Goal: Task Accomplishment & Management: Use online tool/utility

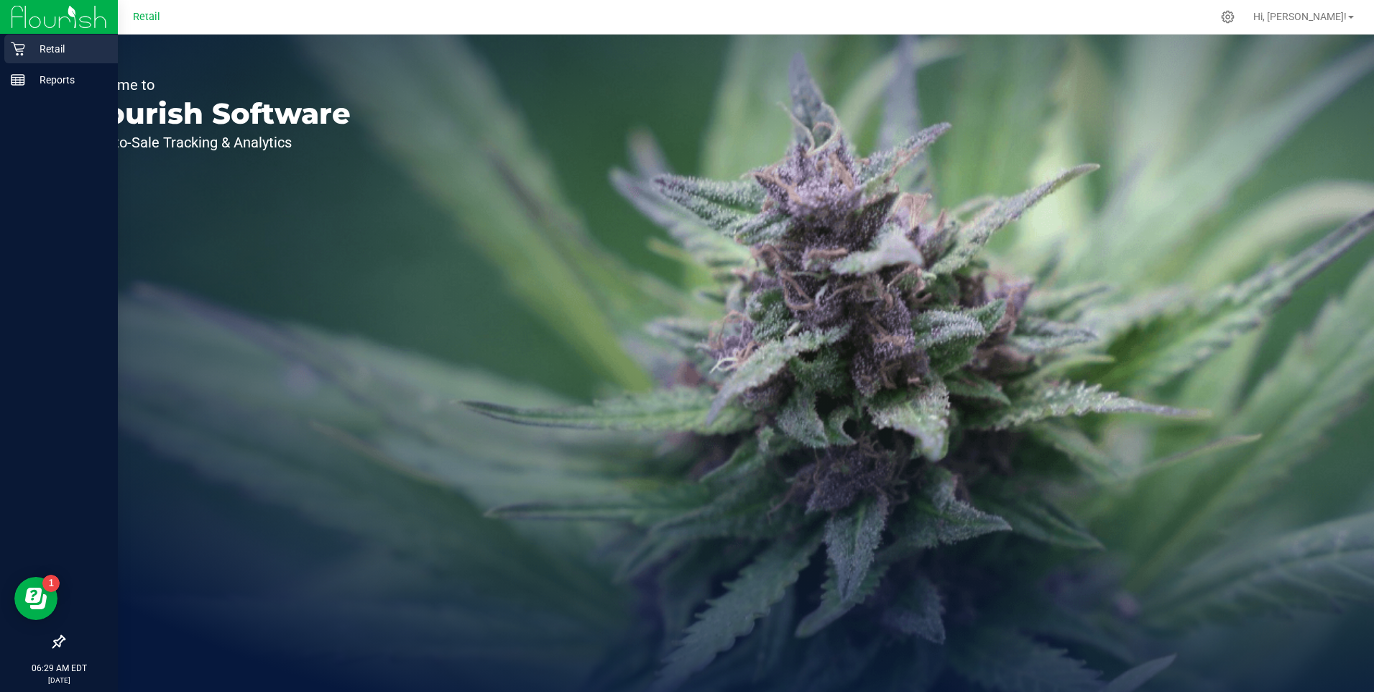
click at [48, 45] on p "Retail" at bounding box center [68, 48] width 86 height 17
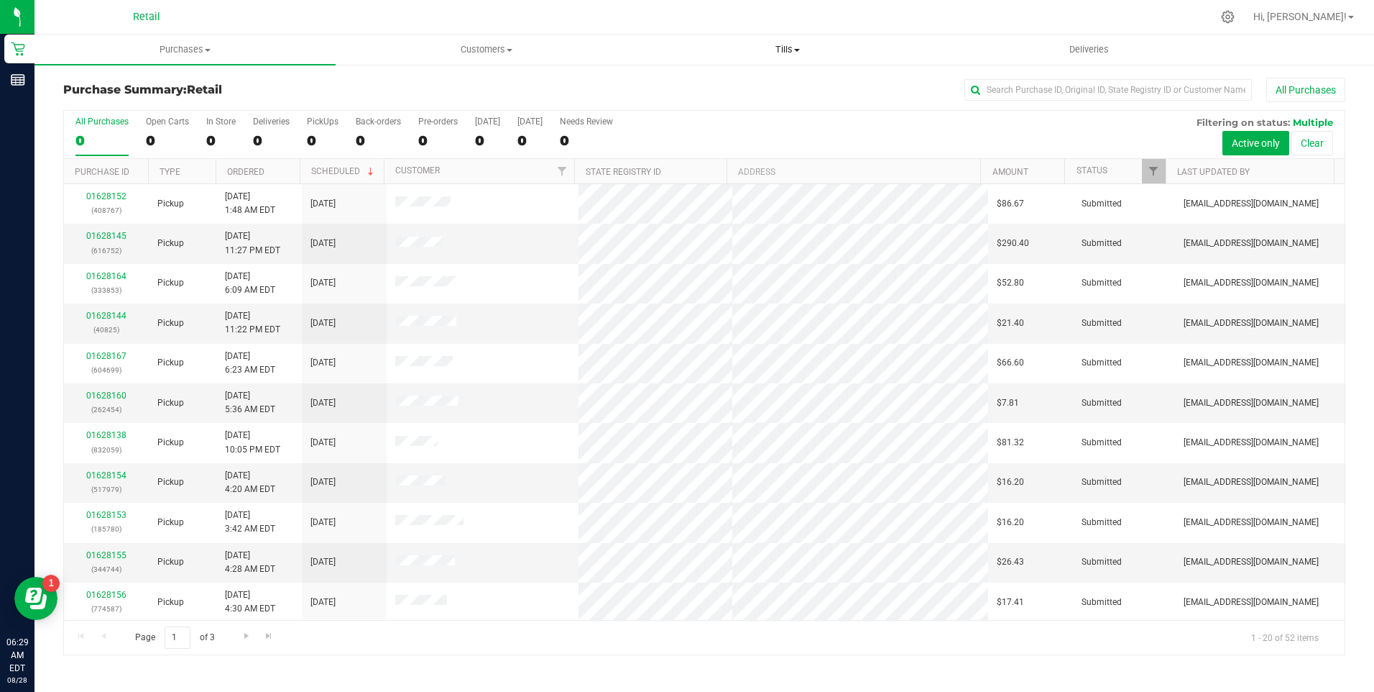
click at [797, 47] on span "Tills" at bounding box center [788, 49] width 300 height 13
click at [694, 83] on span "Manage tills" at bounding box center [686, 87] width 97 height 12
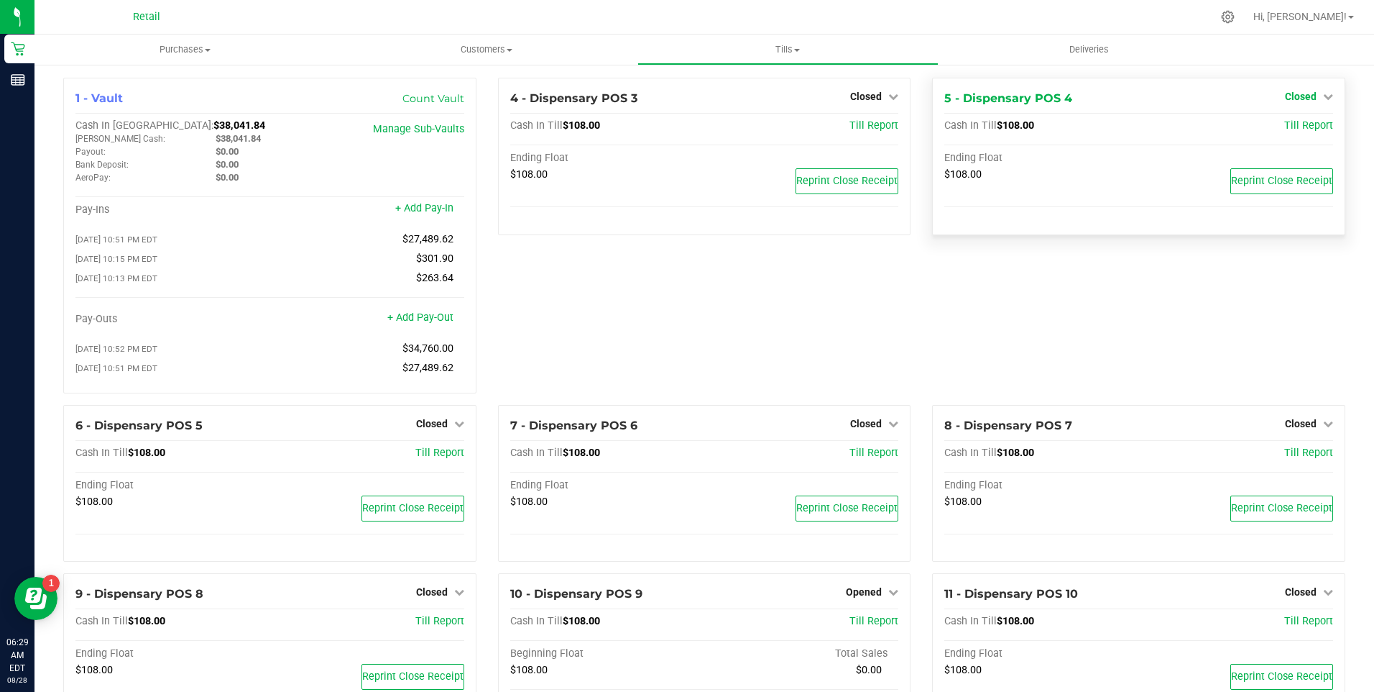
click at [1323, 93] on icon at bounding box center [1328, 96] width 10 height 10
click at [1292, 125] on link "Open Till" at bounding box center [1301, 127] width 38 height 12
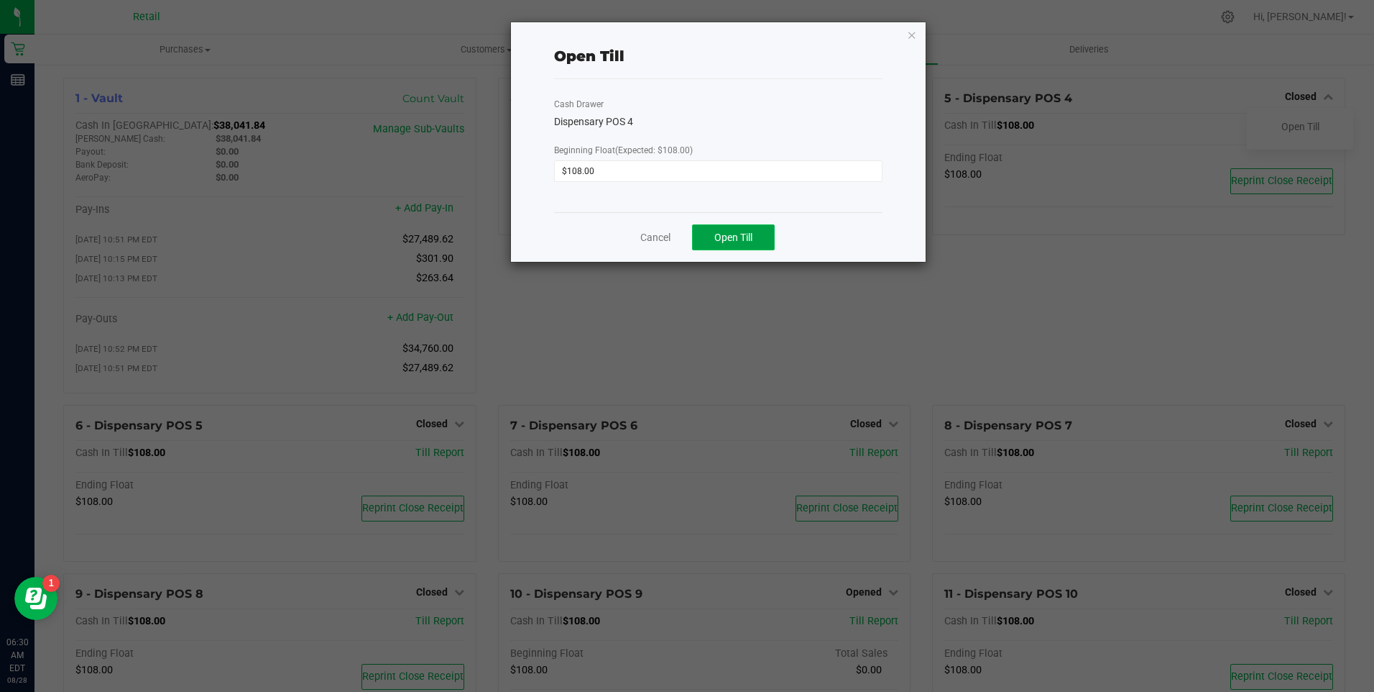
click at [744, 246] on button "Open Till" at bounding box center [733, 237] width 83 height 26
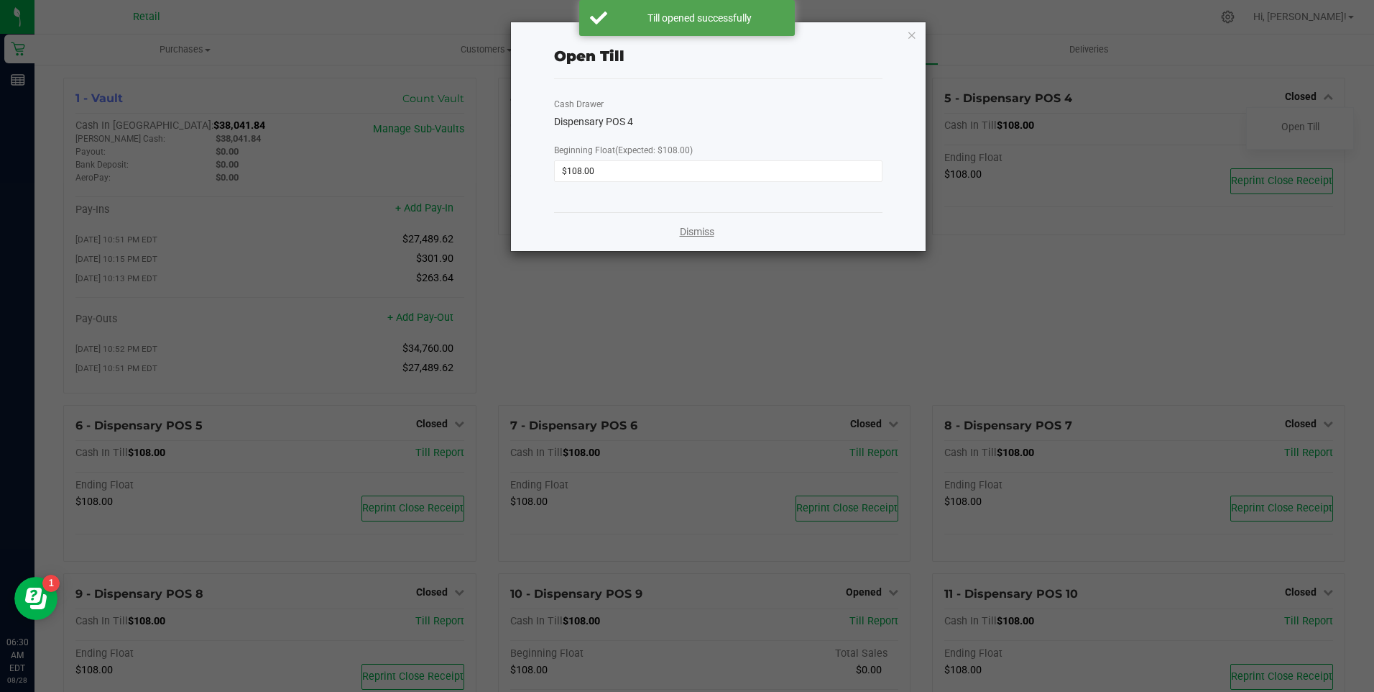
click at [702, 233] on link "Dismiss" at bounding box center [697, 231] width 35 height 15
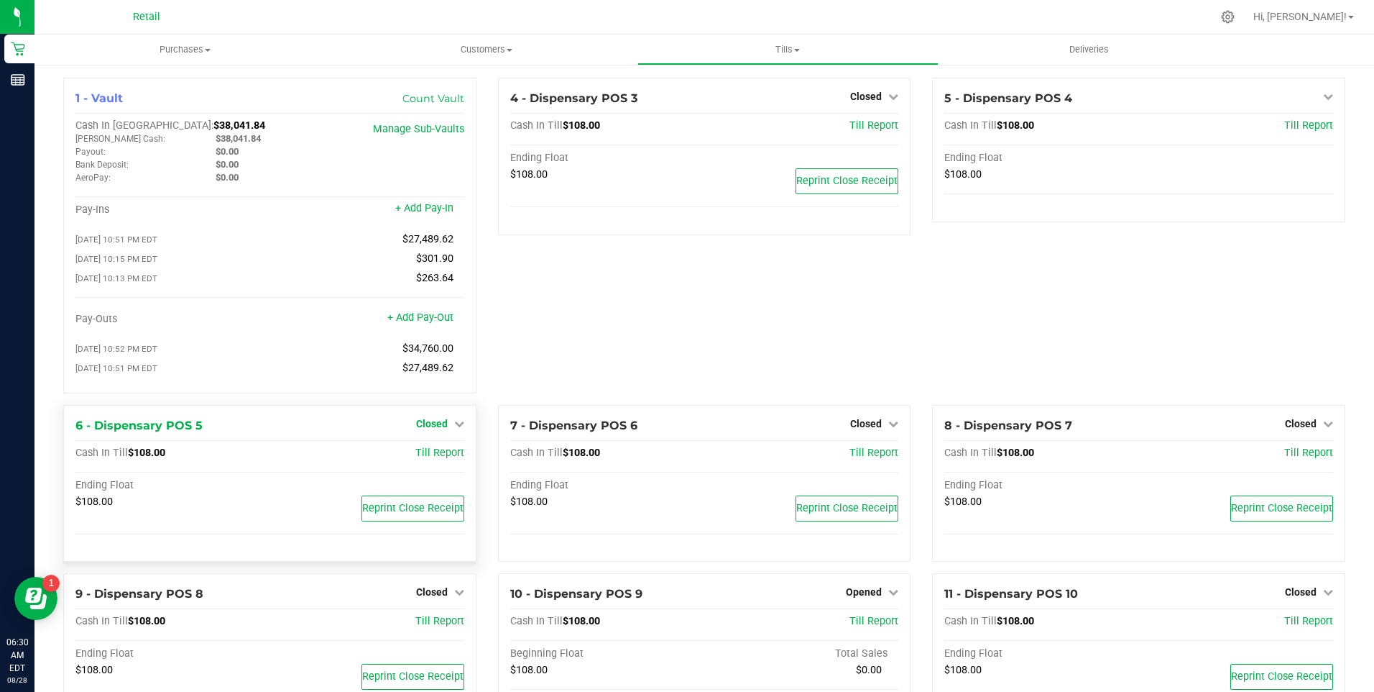
click at [454, 428] on icon at bounding box center [459, 423] width 10 height 10
click at [438, 459] on link "Open Till" at bounding box center [432, 453] width 38 height 12
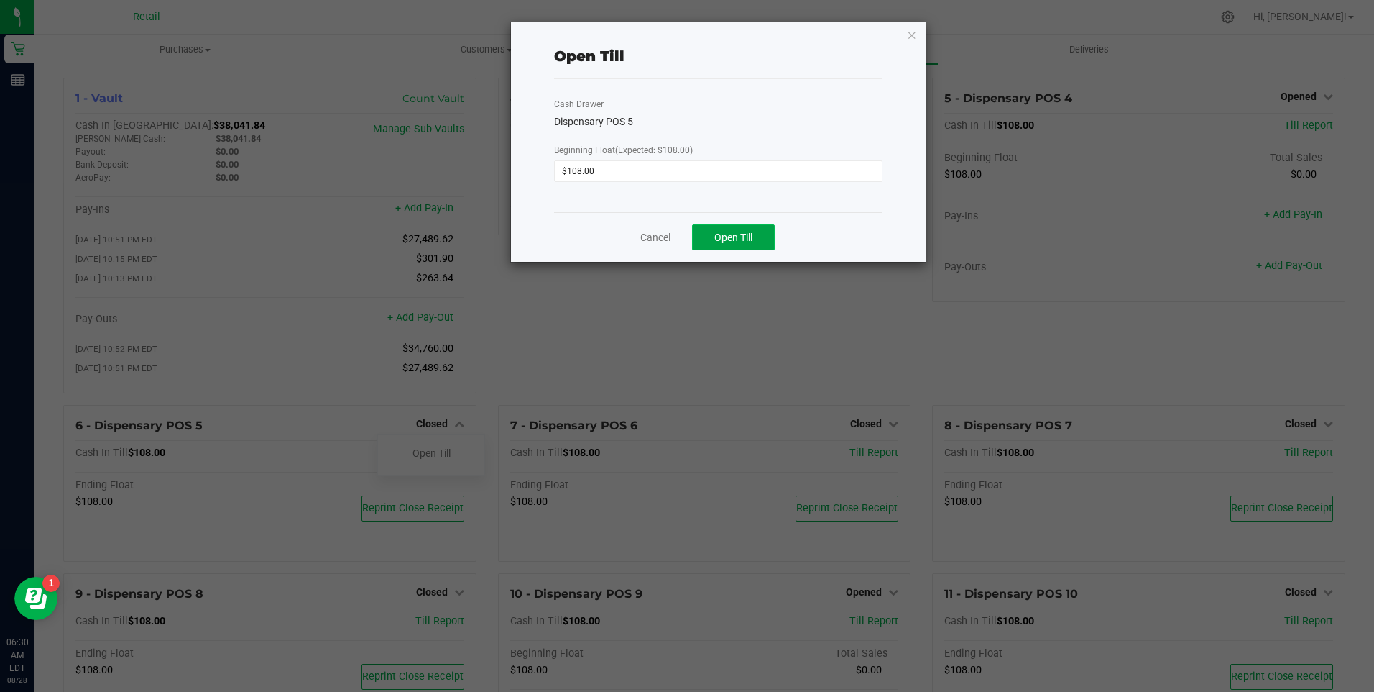
click at [740, 235] on span "Open Till" at bounding box center [734, 237] width 38 height 12
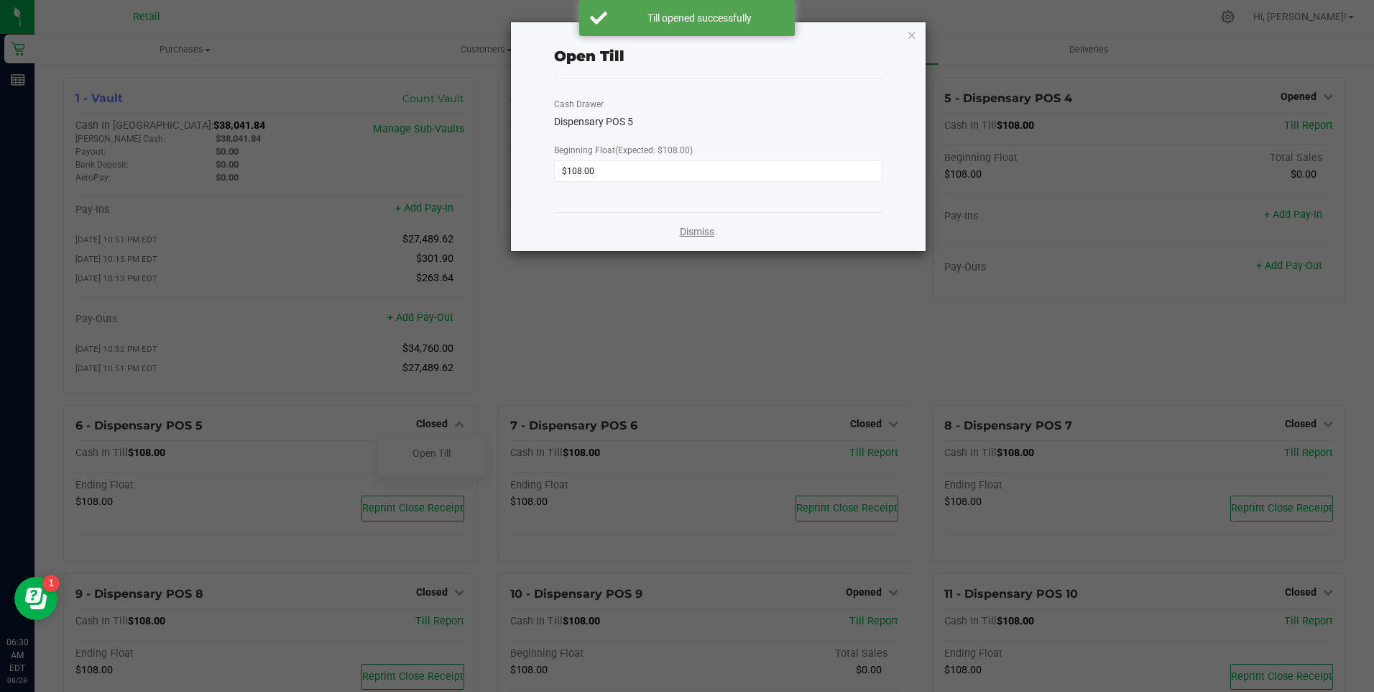
click at [697, 227] on link "Dismiss" at bounding box center [697, 231] width 35 height 15
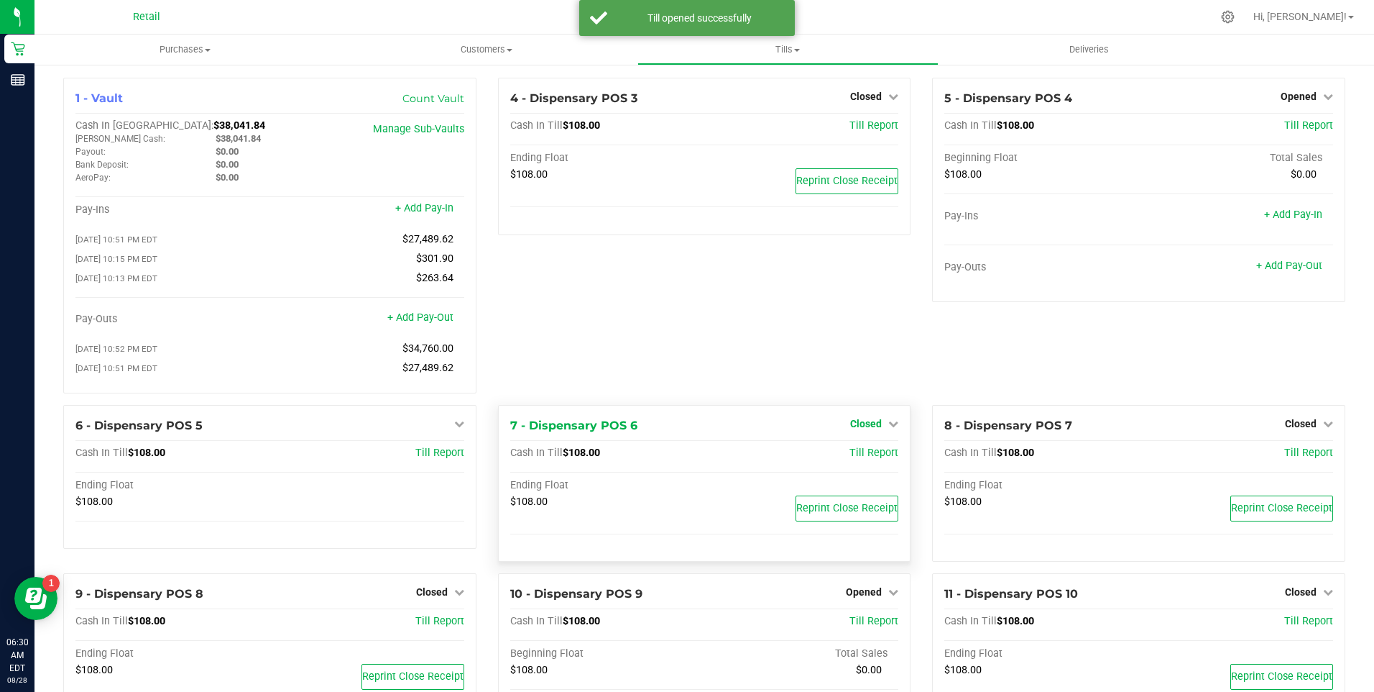
click at [888, 428] on icon at bounding box center [893, 423] width 10 height 10
click at [847, 459] on link "Open Till" at bounding box center [866, 453] width 38 height 12
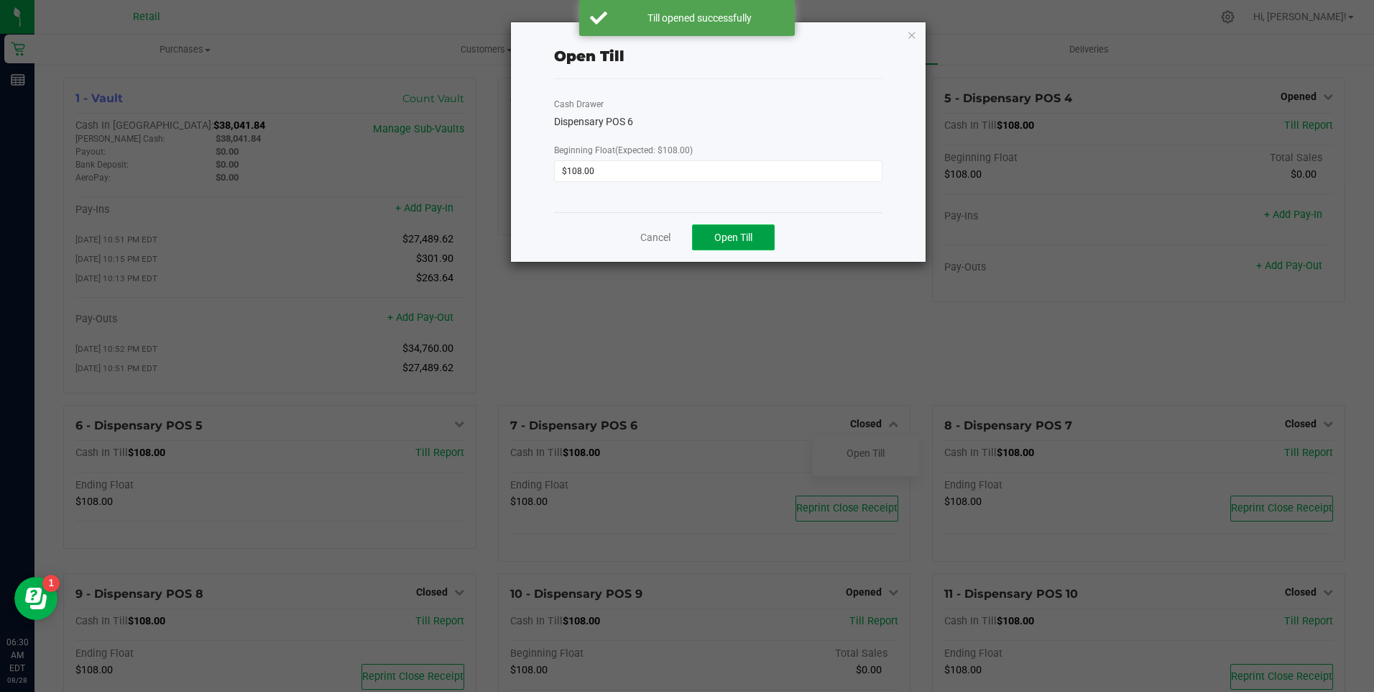
click at [722, 234] on span "Open Till" at bounding box center [734, 237] width 38 height 12
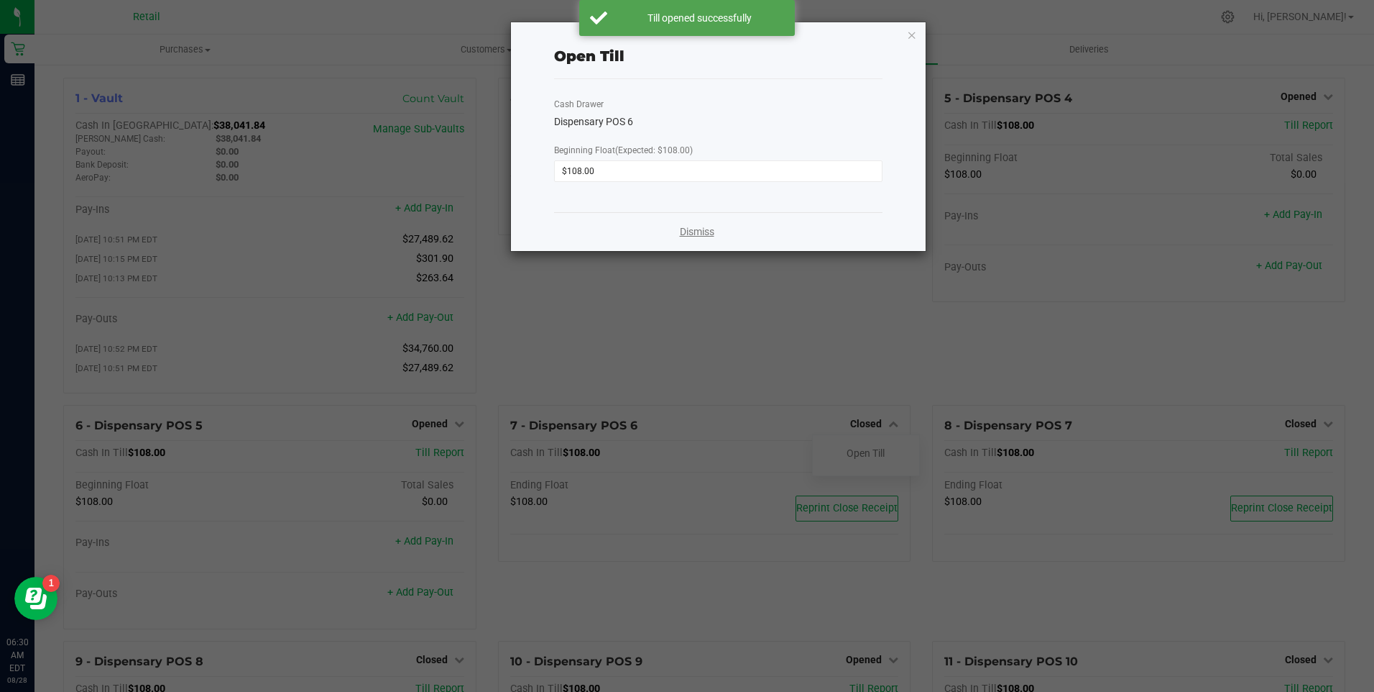
click at [708, 232] on link "Dismiss" at bounding box center [697, 231] width 35 height 15
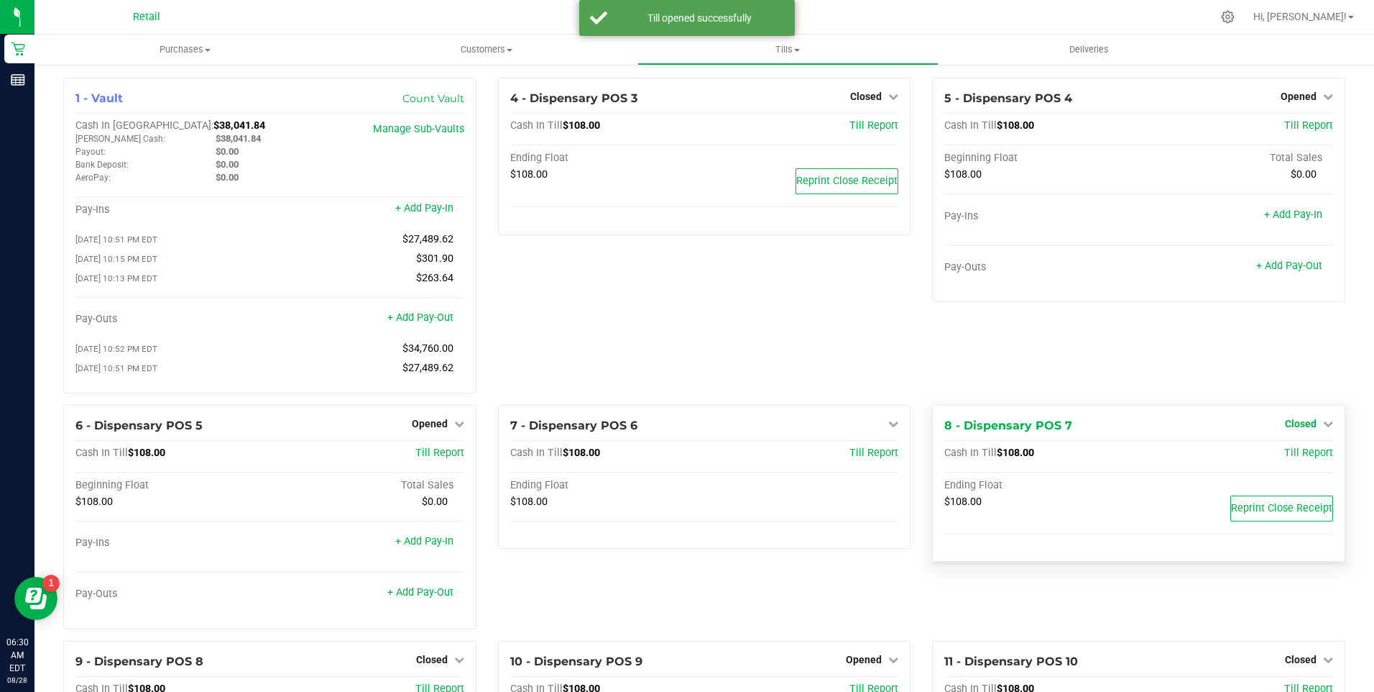
click at [1323, 427] on icon at bounding box center [1328, 423] width 10 height 10
click at [1299, 459] on link "Open Till" at bounding box center [1301, 453] width 38 height 12
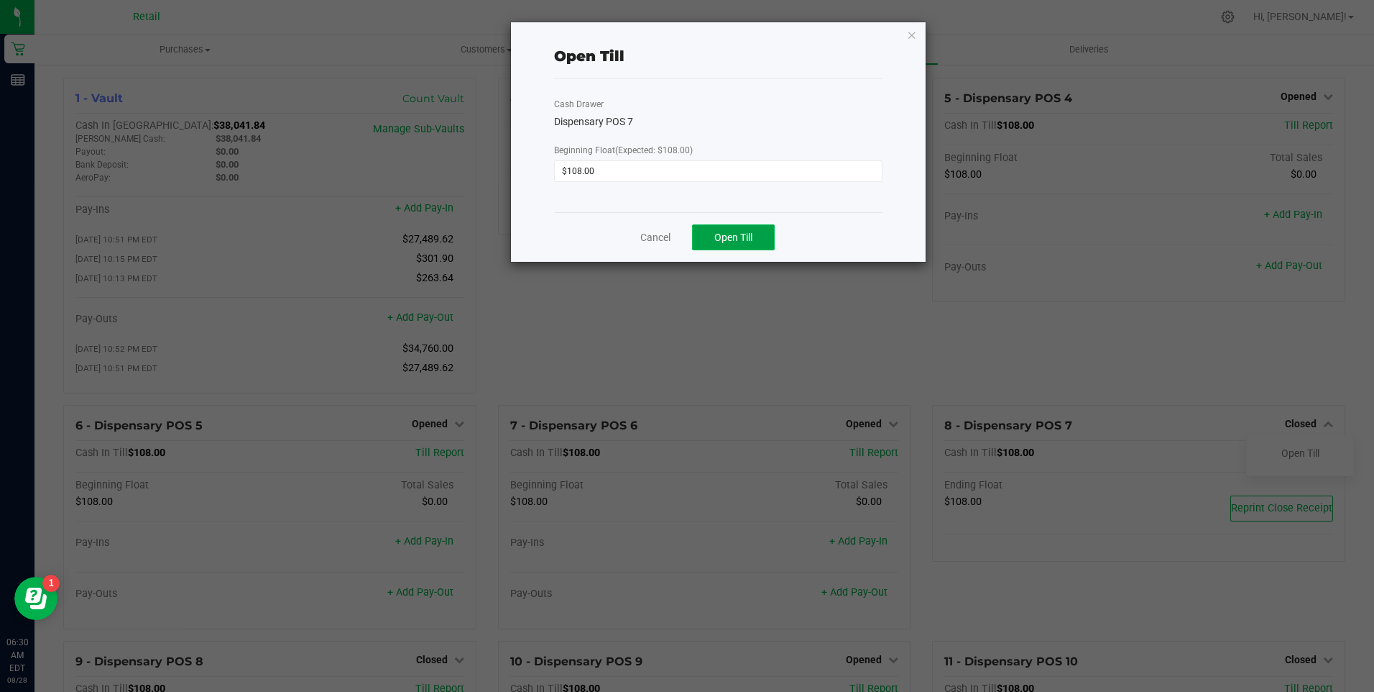
click at [742, 236] on span "Open Till" at bounding box center [734, 237] width 38 height 12
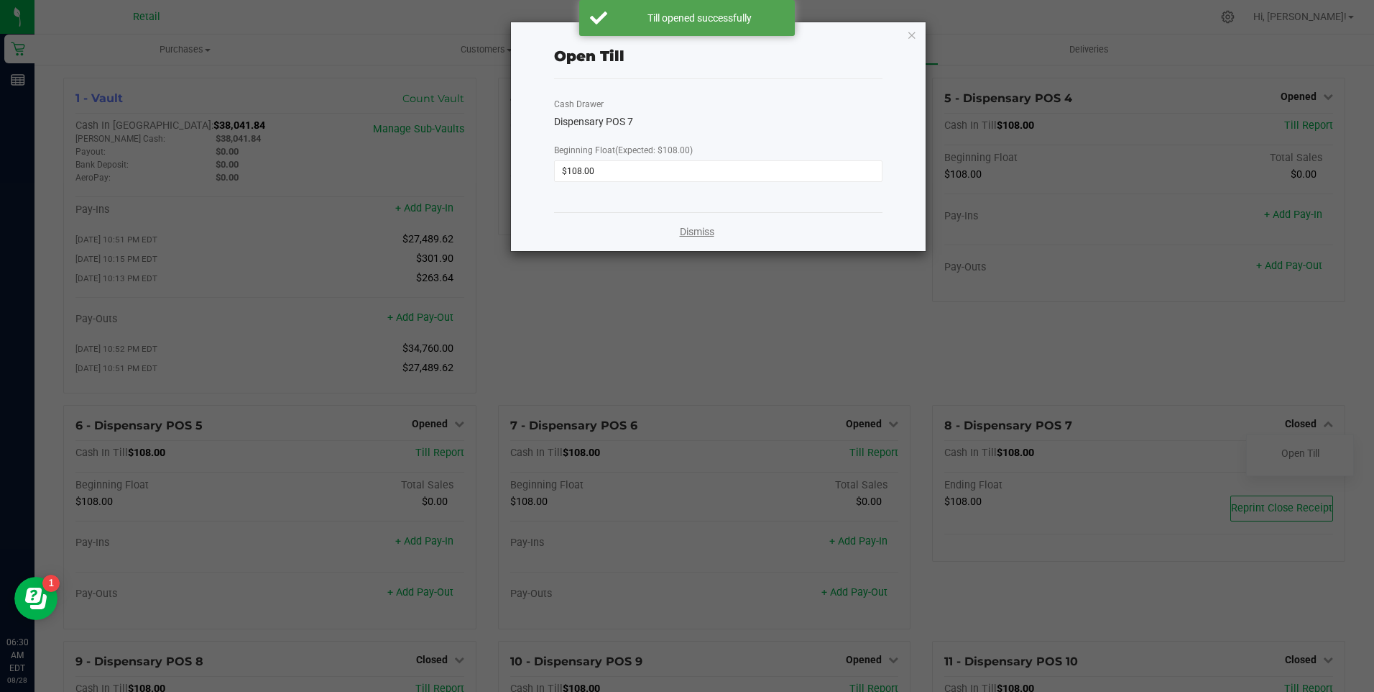
click at [702, 233] on link "Dismiss" at bounding box center [697, 231] width 35 height 15
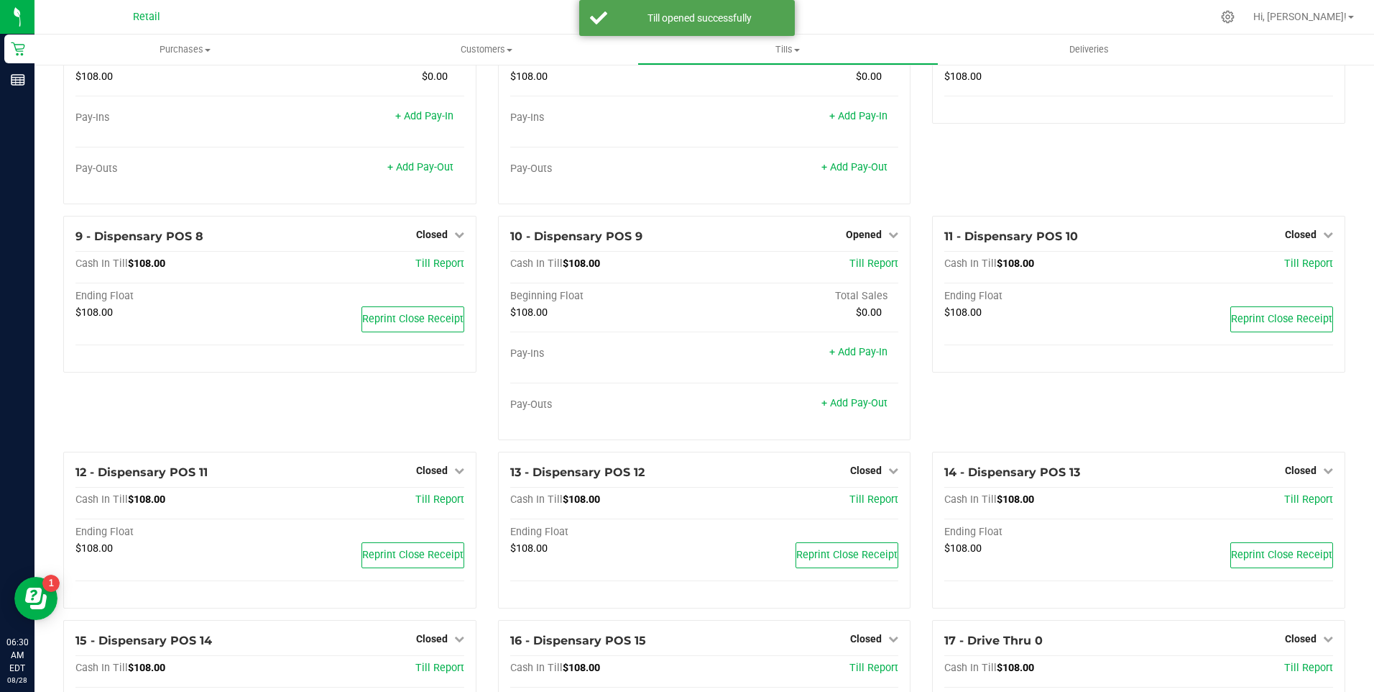
scroll to position [431, 0]
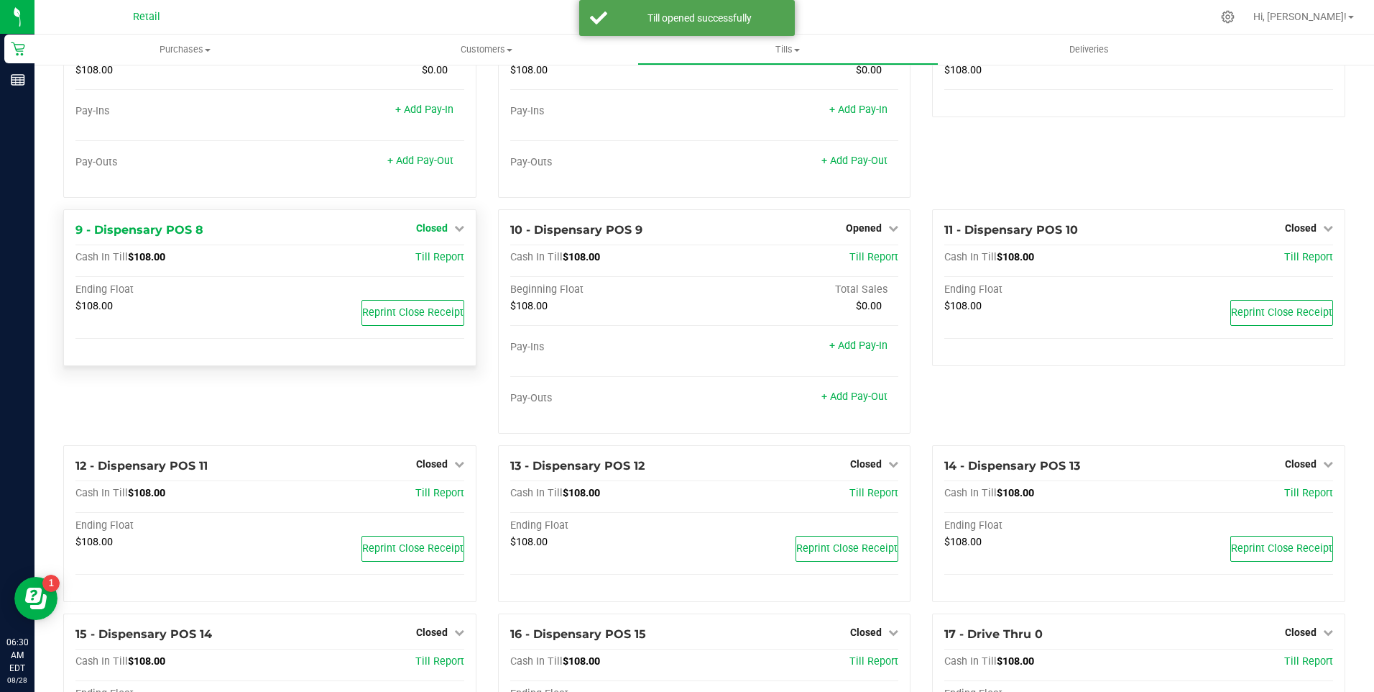
click at [454, 233] on icon at bounding box center [459, 228] width 10 height 10
click at [440, 262] on link "Open Till" at bounding box center [432, 258] width 38 height 12
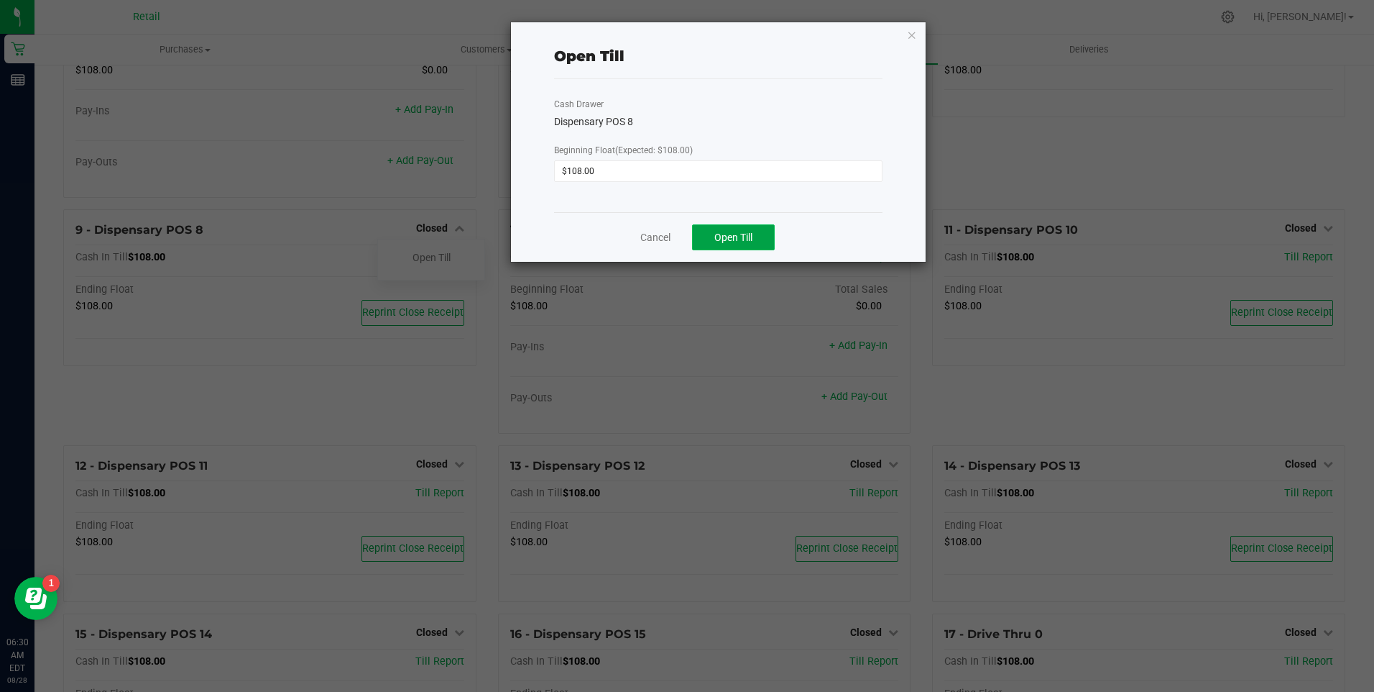
click at [745, 236] on span "Open Till" at bounding box center [734, 237] width 38 height 12
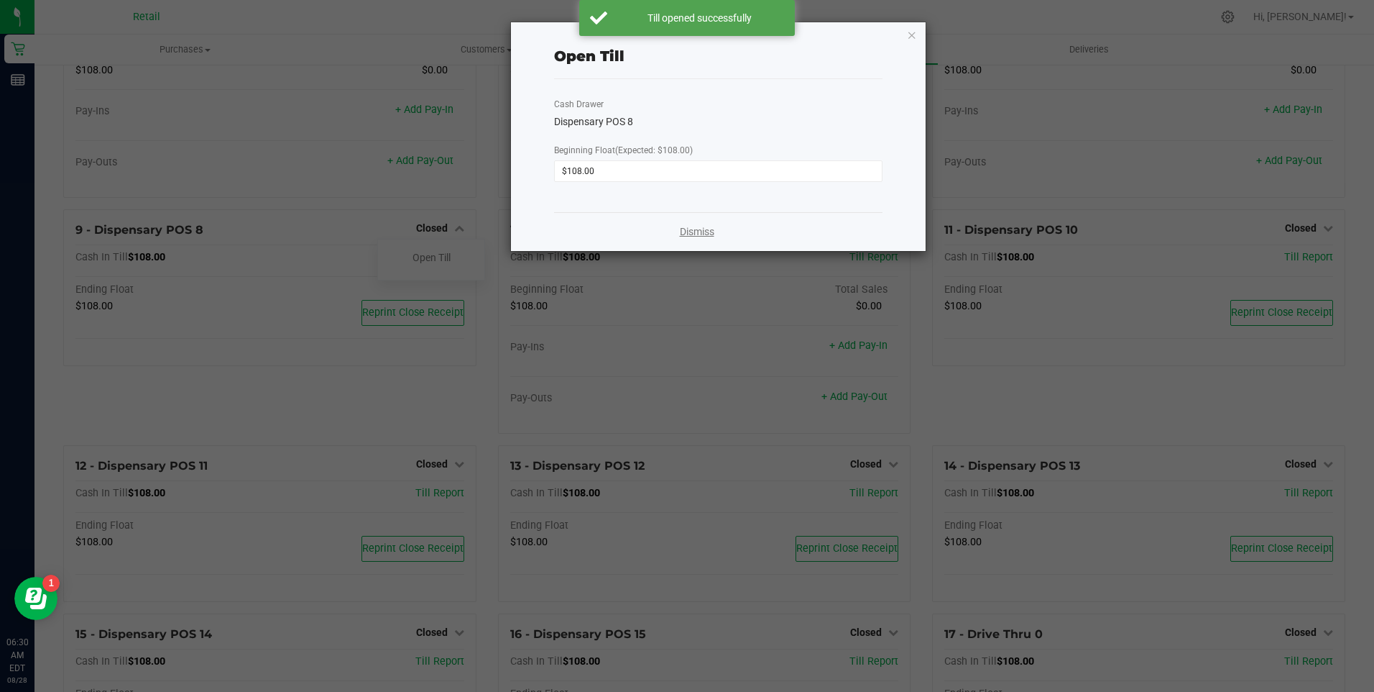
click at [687, 227] on link "Dismiss" at bounding box center [697, 231] width 35 height 15
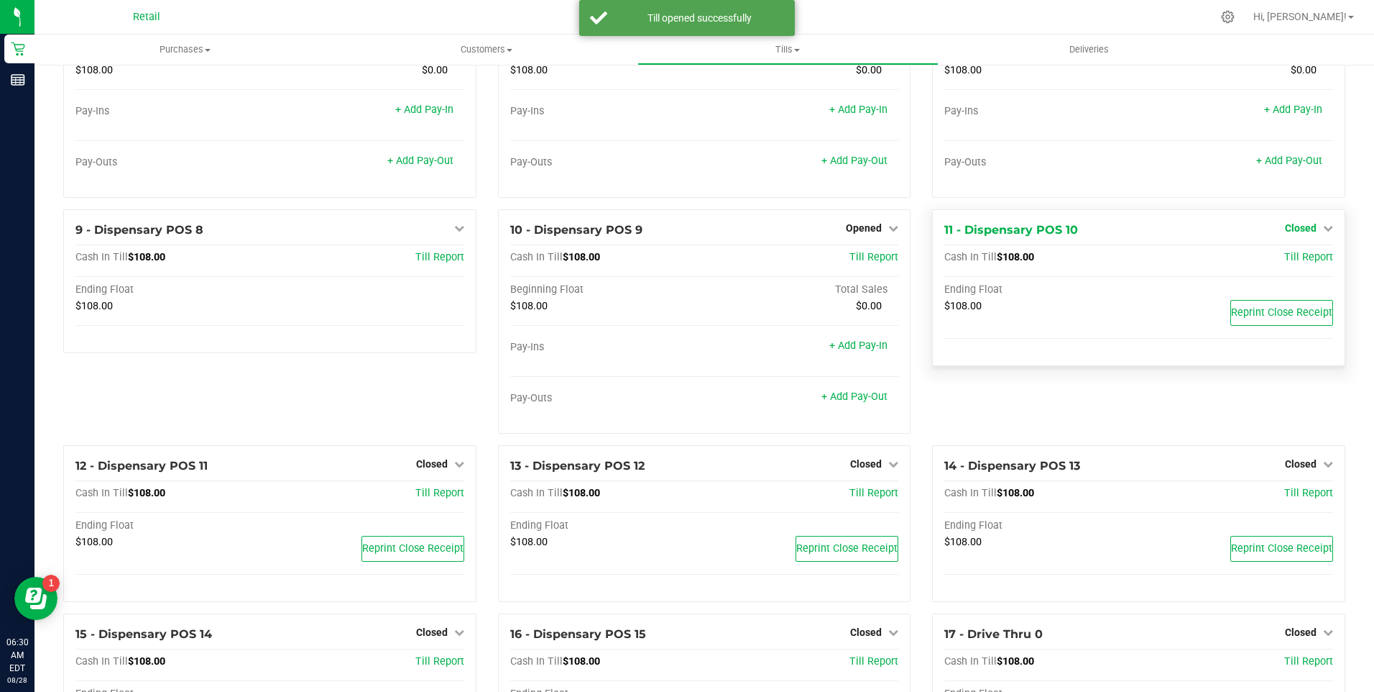
click at [1323, 233] on icon at bounding box center [1328, 228] width 10 height 10
click at [1285, 263] on link "Open Till" at bounding box center [1301, 258] width 38 height 12
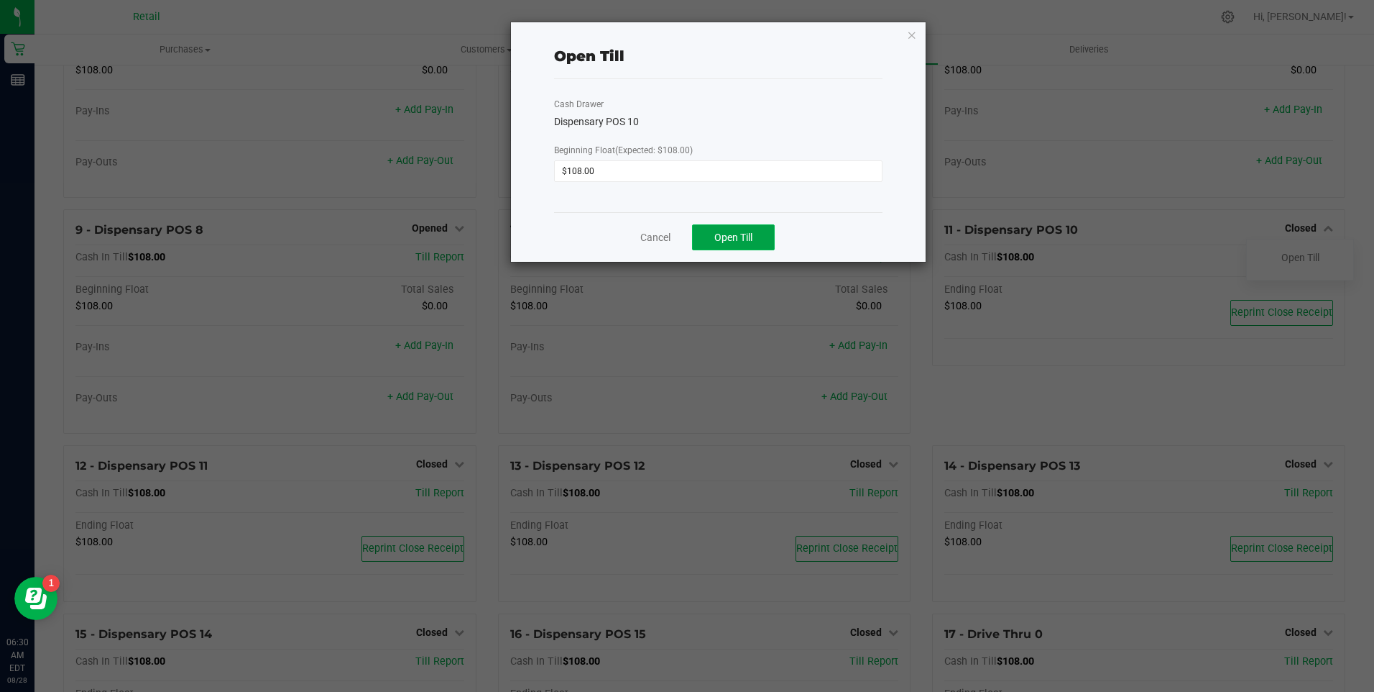
click at [748, 236] on span "Open Till" at bounding box center [734, 237] width 38 height 12
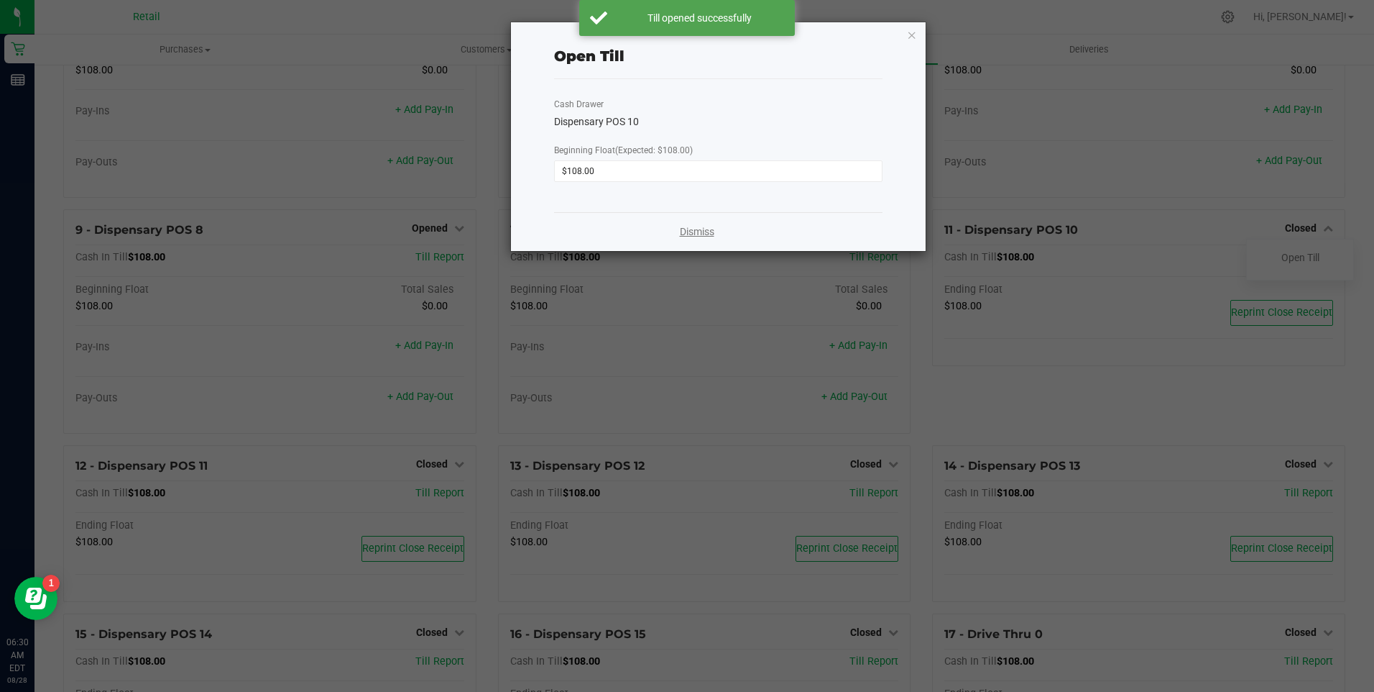
click at [693, 230] on link "Dismiss" at bounding box center [697, 231] width 35 height 15
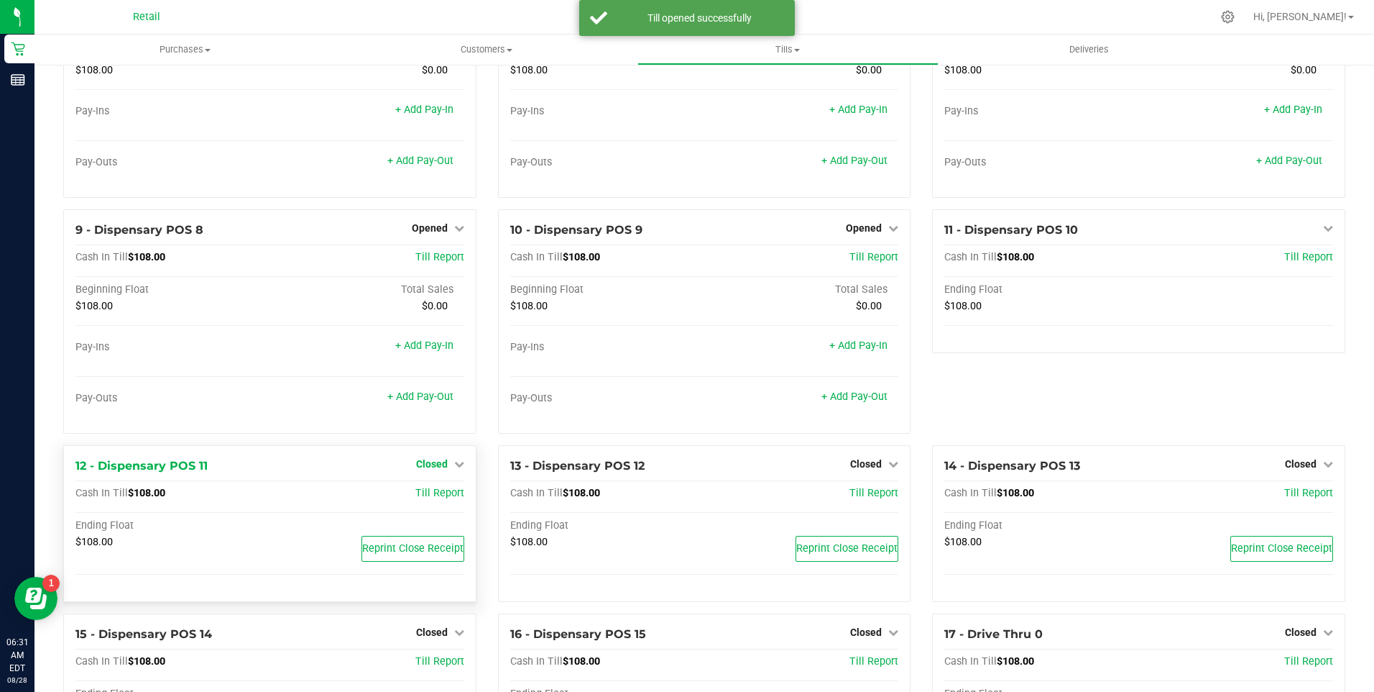
click at [456, 469] on icon at bounding box center [459, 464] width 10 height 10
click at [435, 498] on link "Open Till" at bounding box center [432, 493] width 38 height 12
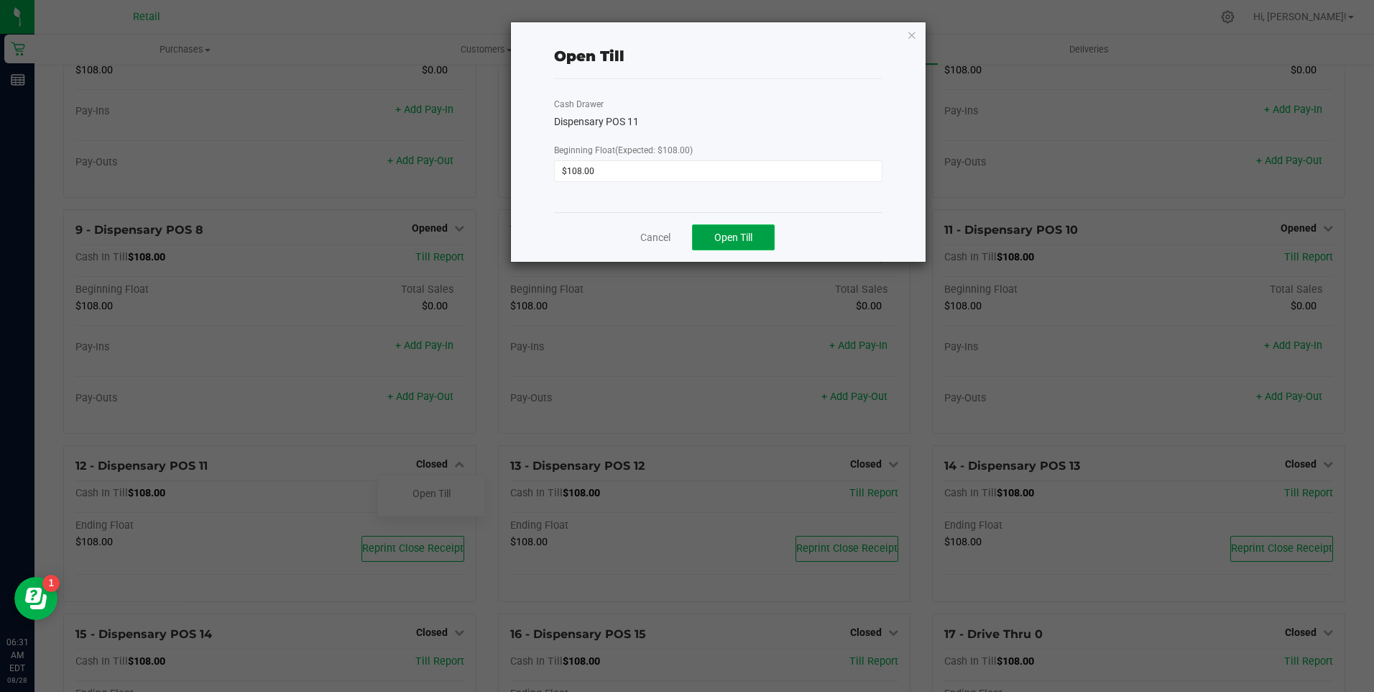
click at [738, 242] on span "Open Till" at bounding box center [734, 237] width 38 height 12
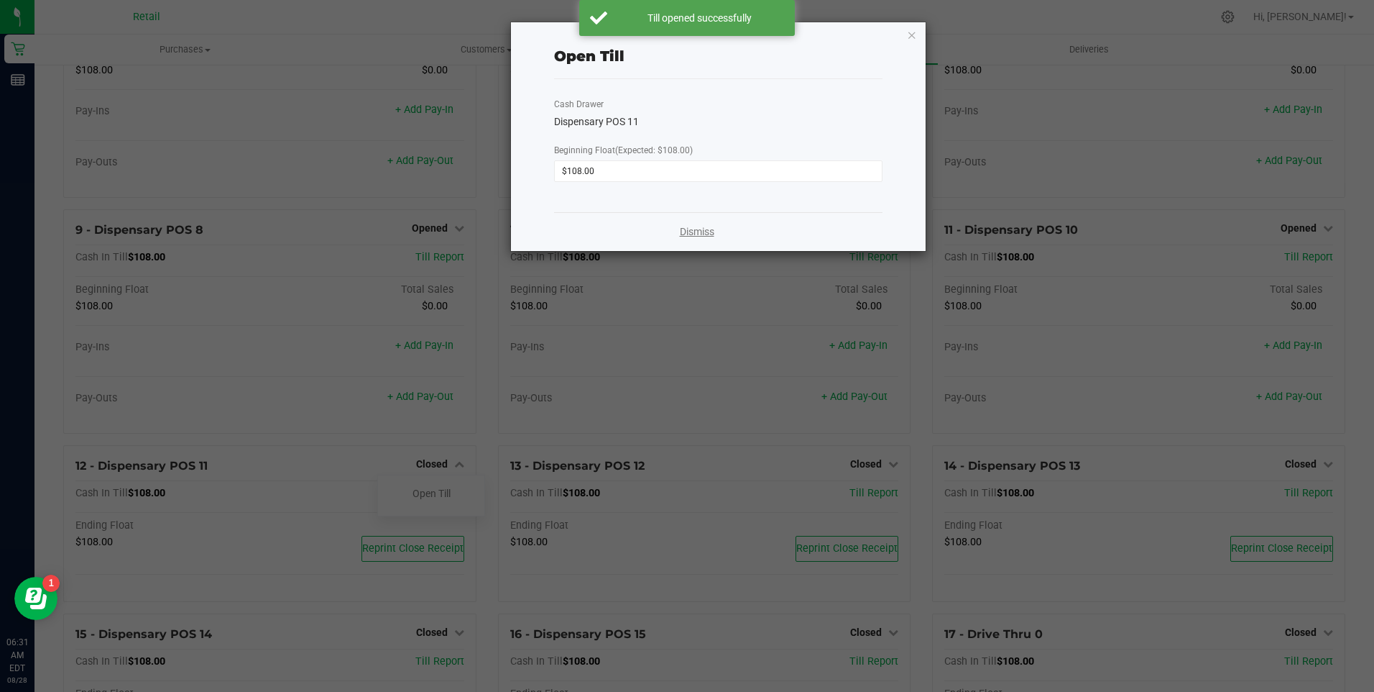
click at [706, 226] on link "Dismiss" at bounding box center [697, 231] width 35 height 15
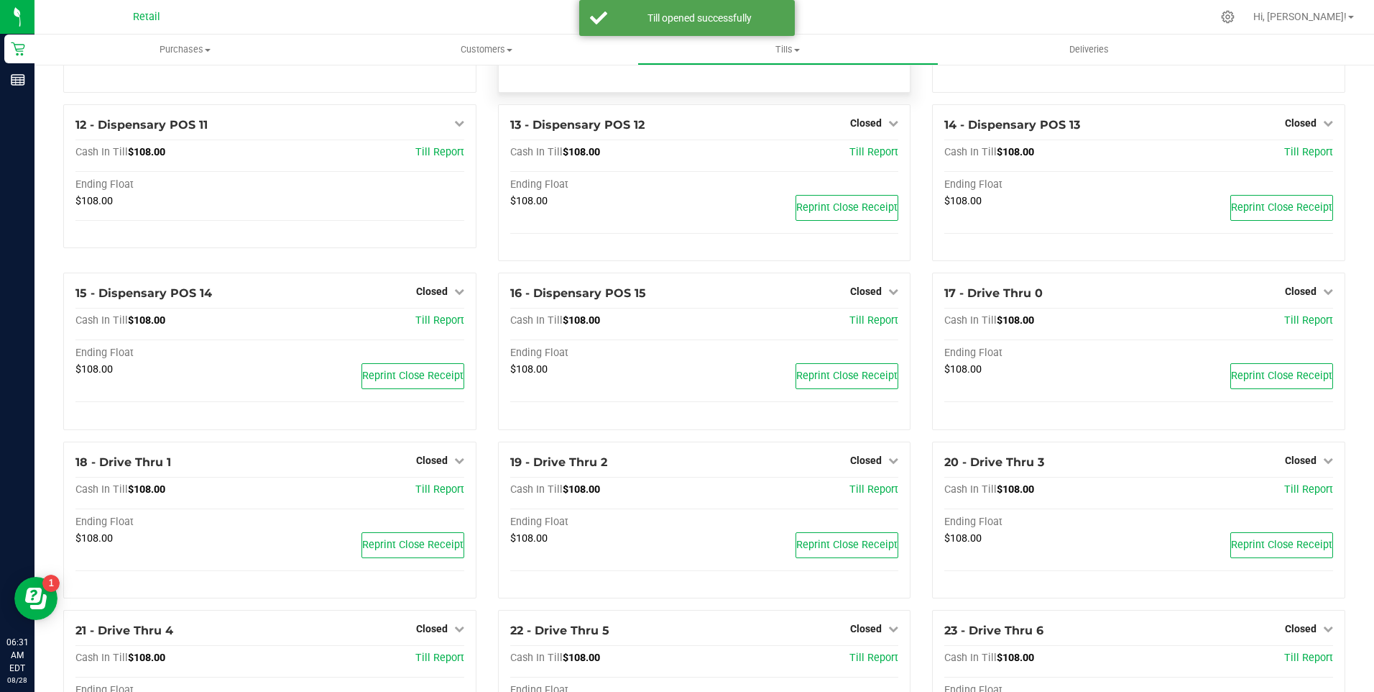
scroll to position [791, 0]
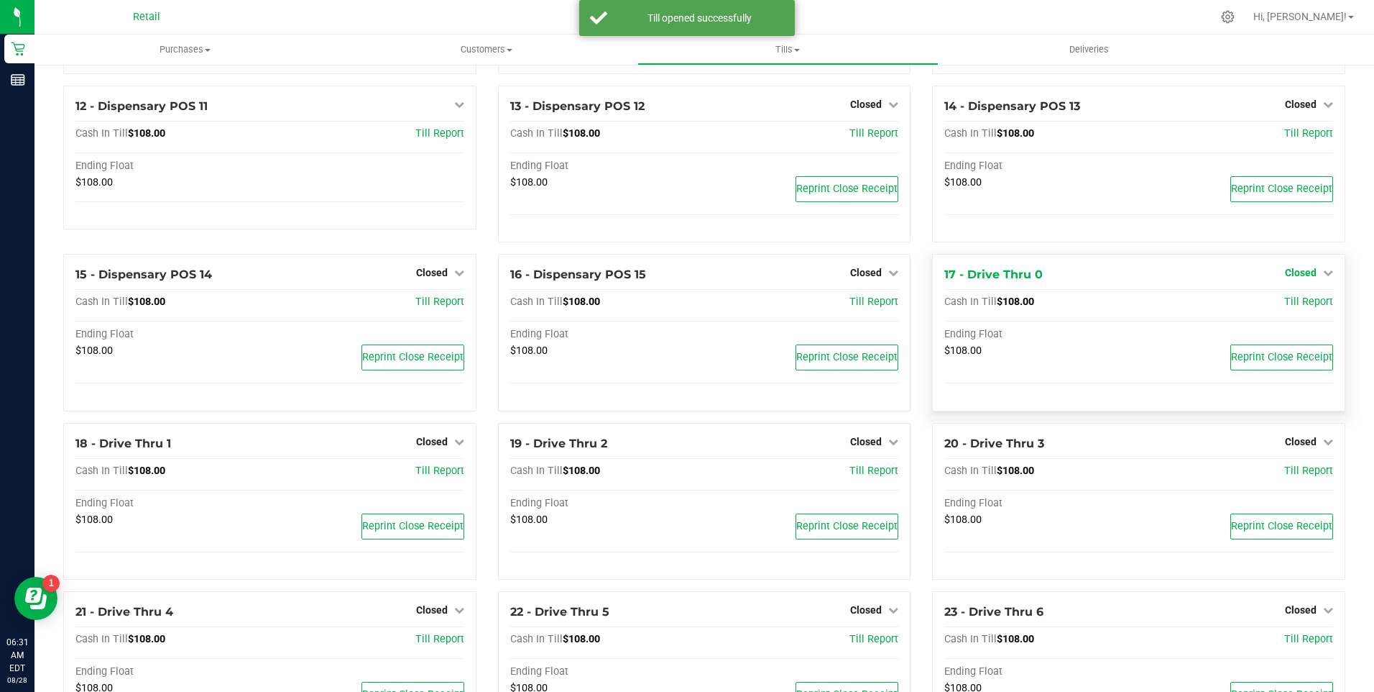
click at [1323, 275] on icon at bounding box center [1328, 272] width 10 height 10
click at [1282, 308] on link "Open Till" at bounding box center [1301, 303] width 38 height 12
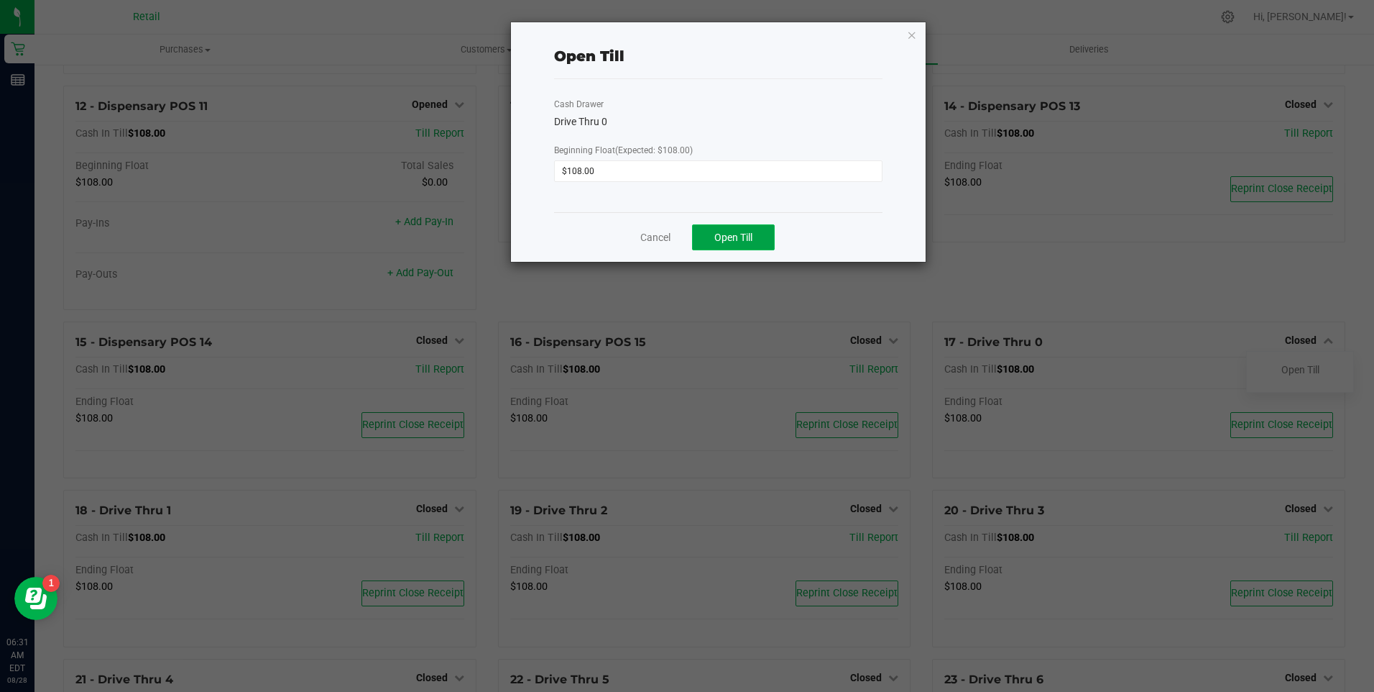
click at [724, 236] on span "Open Till" at bounding box center [734, 237] width 38 height 12
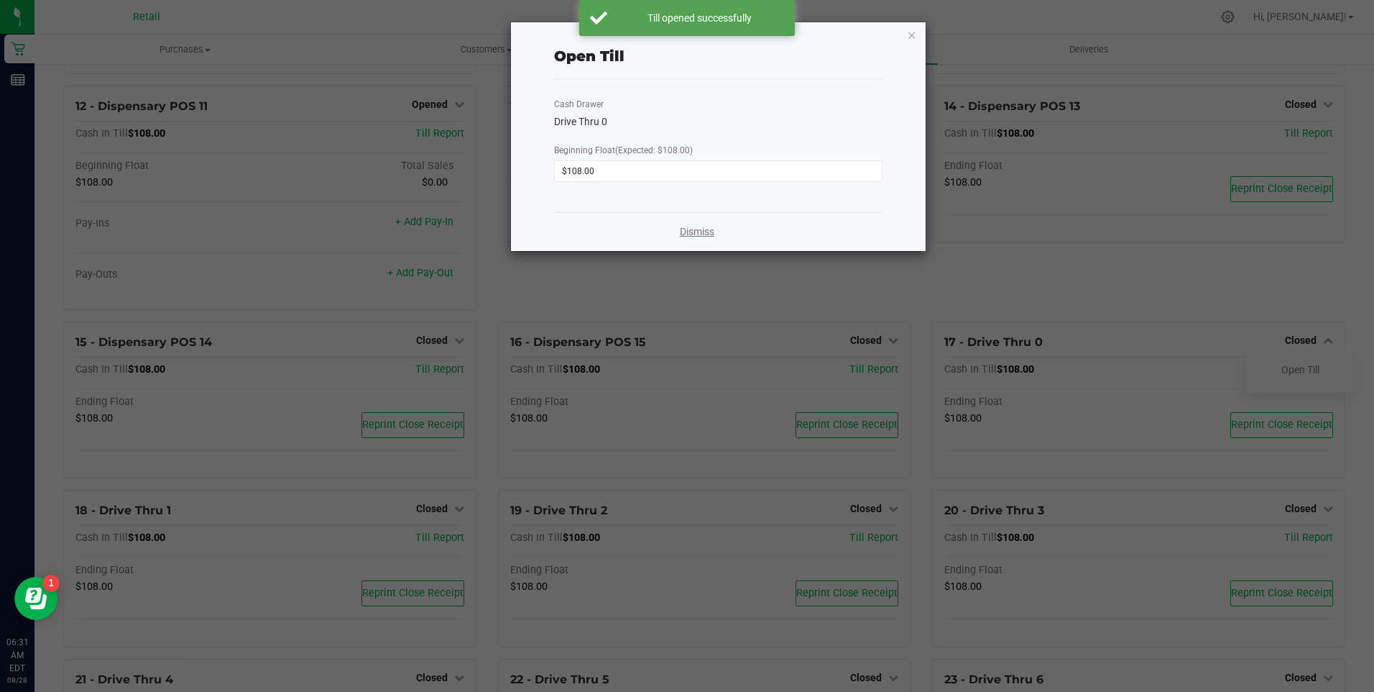
click at [709, 231] on link "Dismiss" at bounding box center [697, 231] width 35 height 15
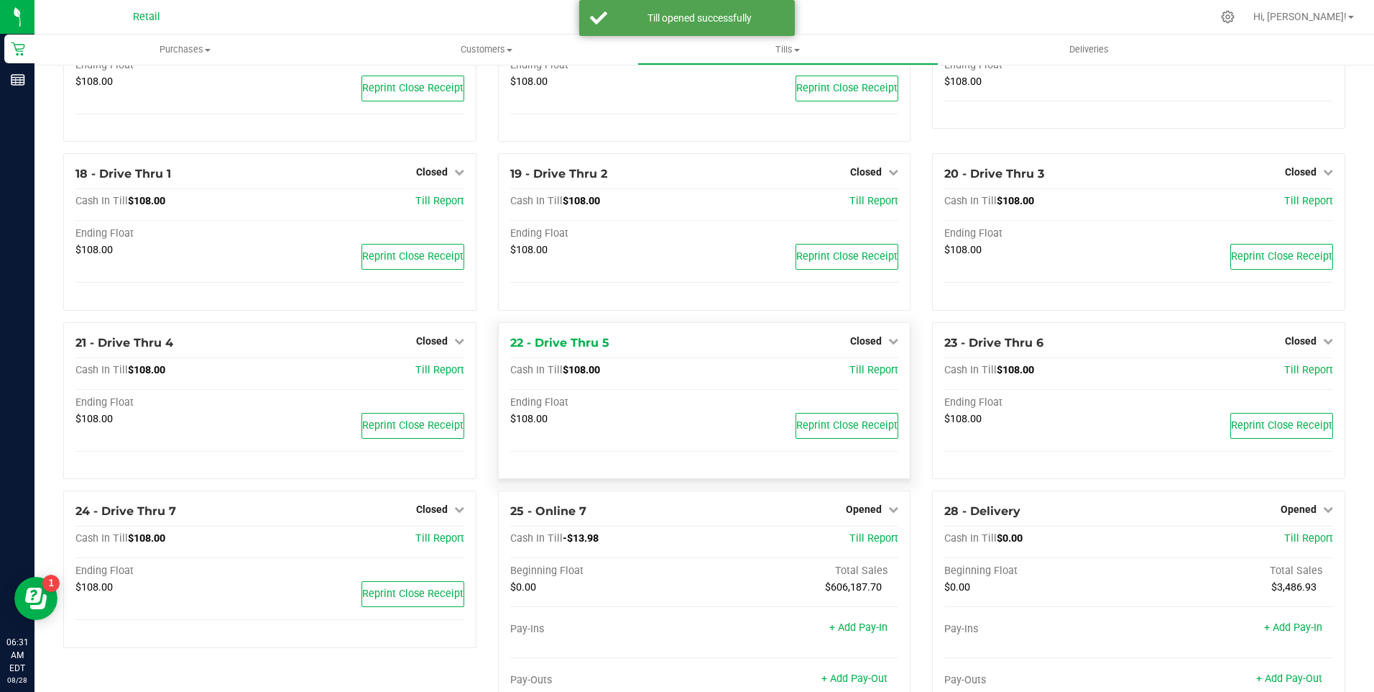
scroll to position [1150, 0]
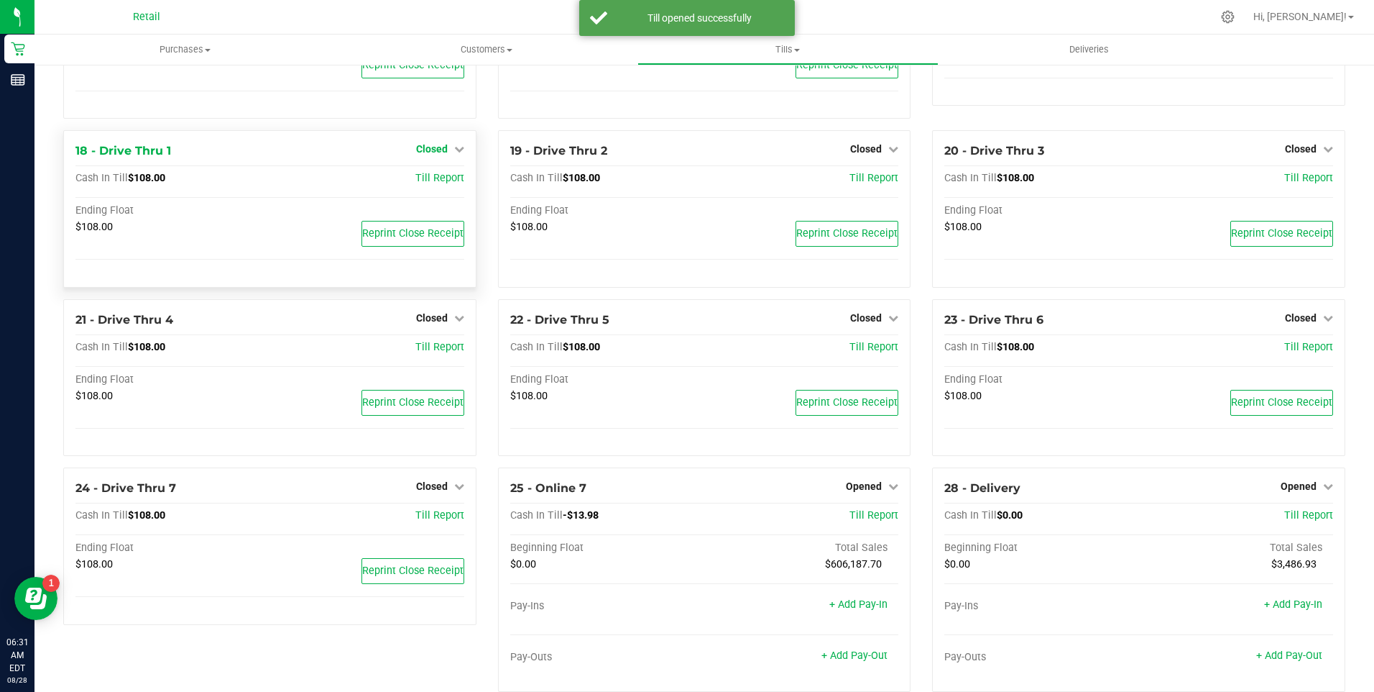
click at [454, 154] on icon at bounding box center [459, 149] width 10 height 10
click at [441, 185] on link "Open Till" at bounding box center [432, 179] width 38 height 12
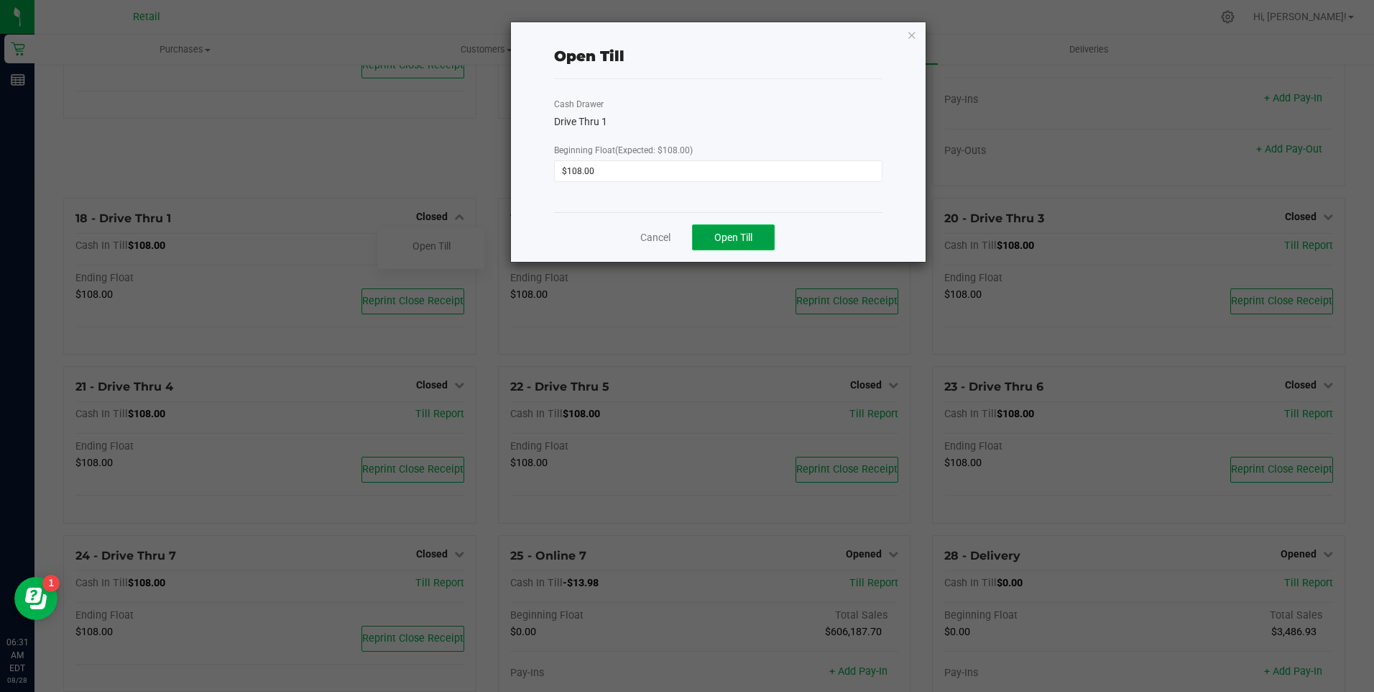
click at [727, 240] on span "Open Till" at bounding box center [734, 237] width 38 height 12
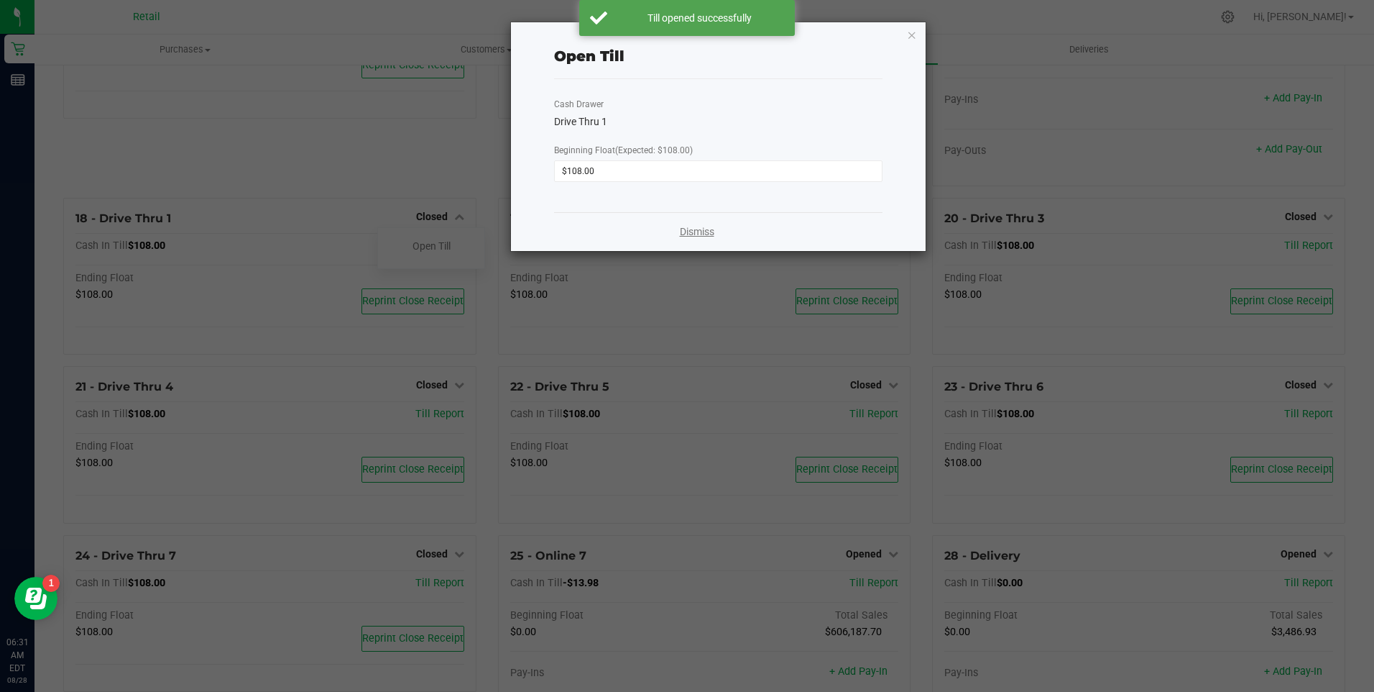
click at [702, 232] on link "Dismiss" at bounding box center [697, 231] width 35 height 15
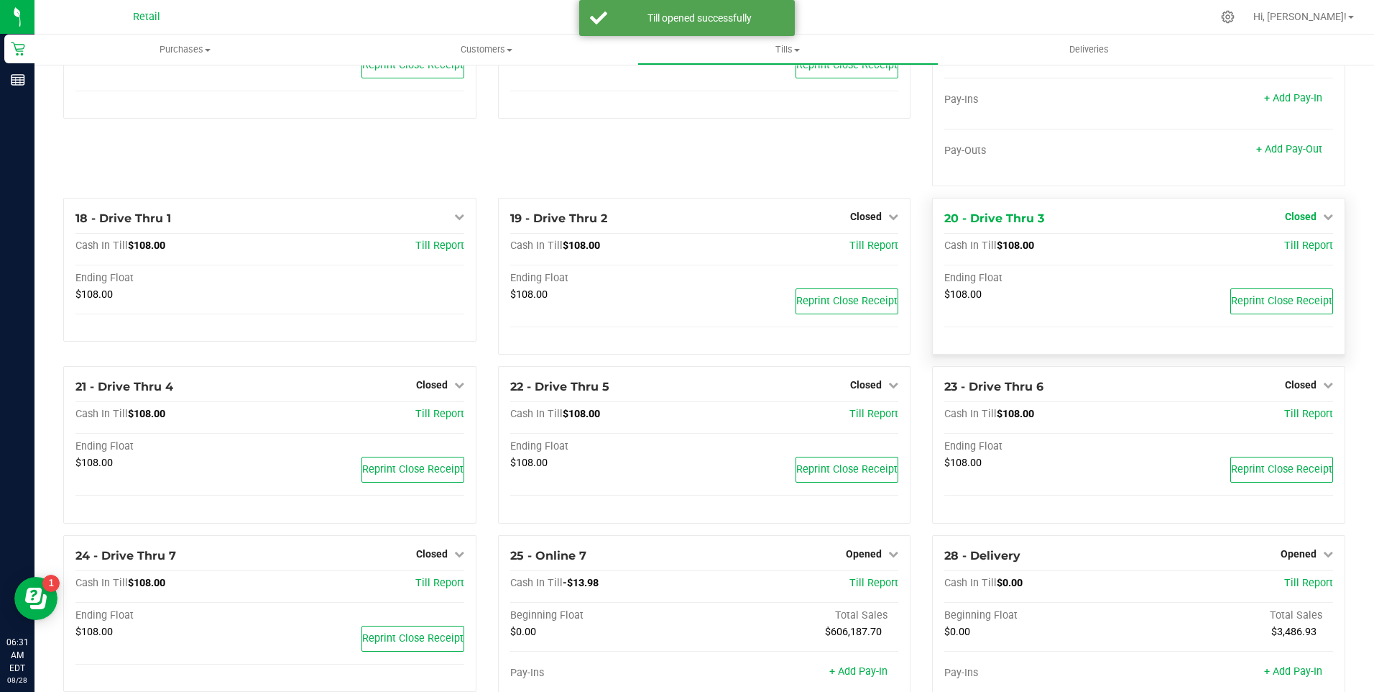
click at [1323, 221] on icon at bounding box center [1328, 216] width 10 height 10
click at [1282, 252] on link "Open Till" at bounding box center [1301, 246] width 38 height 12
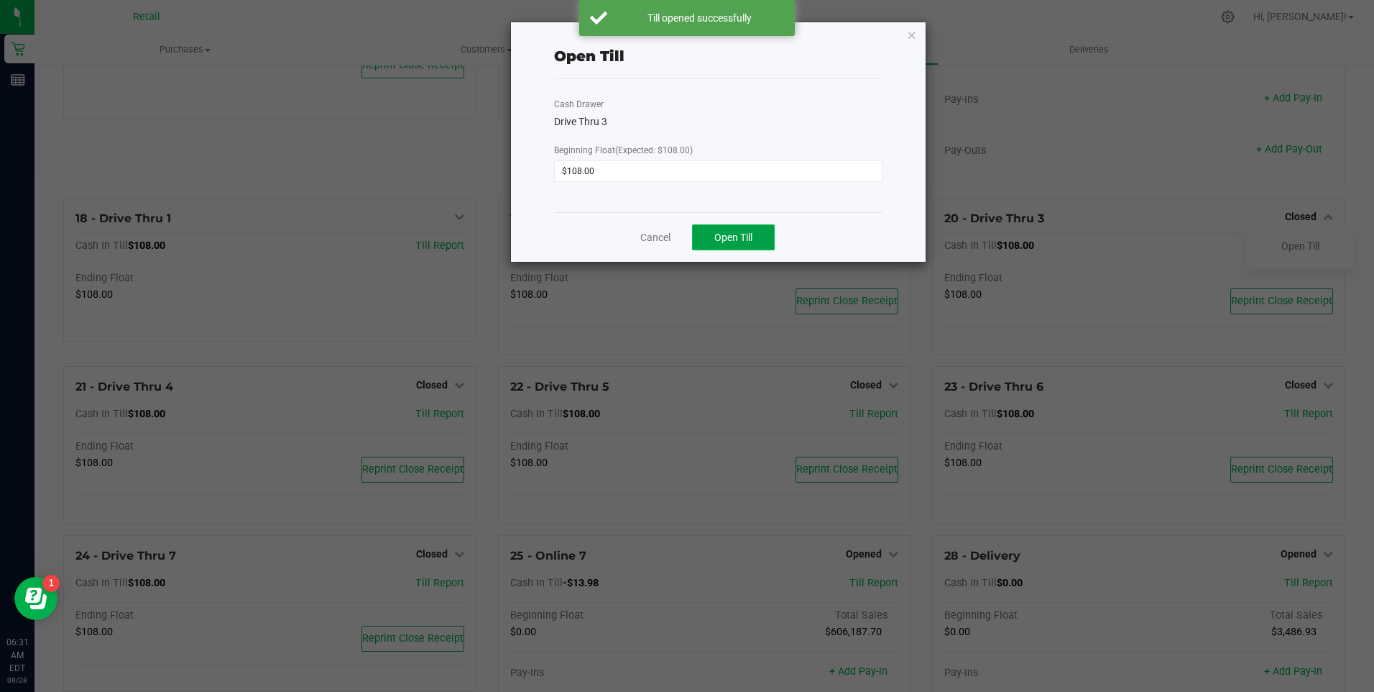
click at [726, 234] on span "Open Till" at bounding box center [734, 237] width 38 height 12
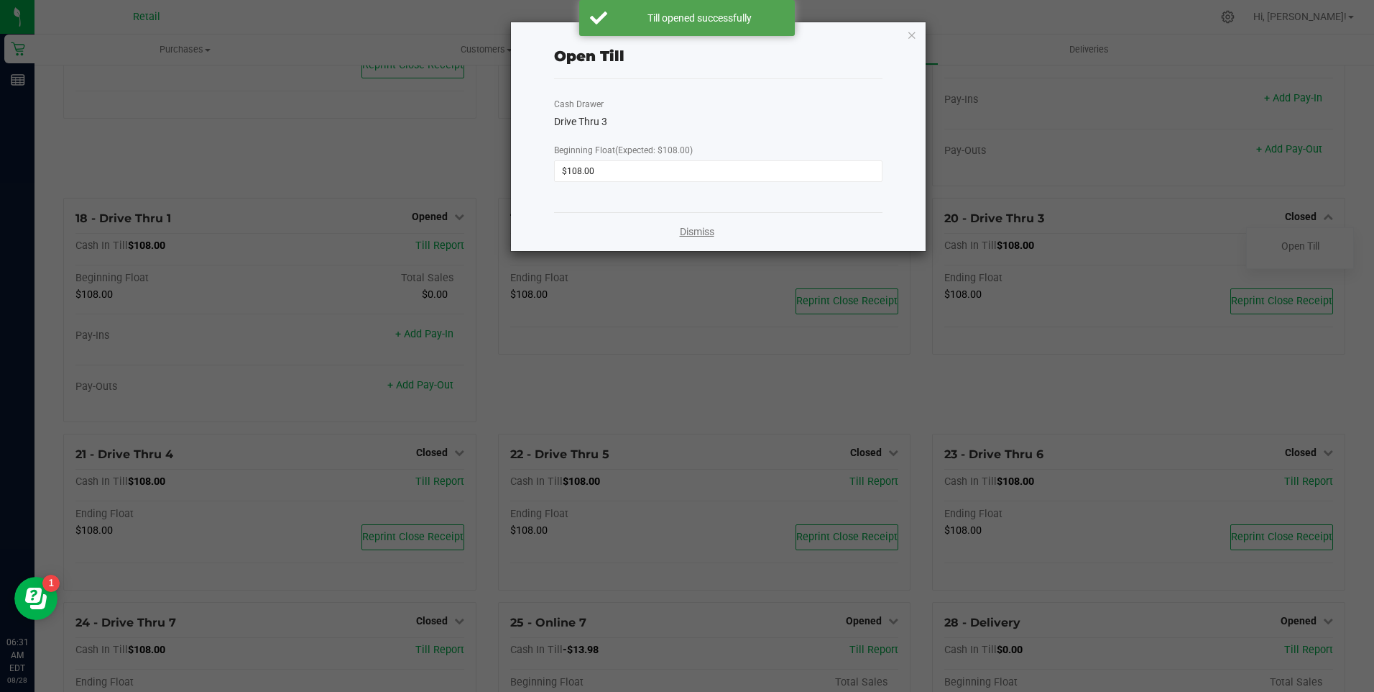
click at [711, 234] on link "Dismiss" at bounding box center [697, 231] width 35 height 15
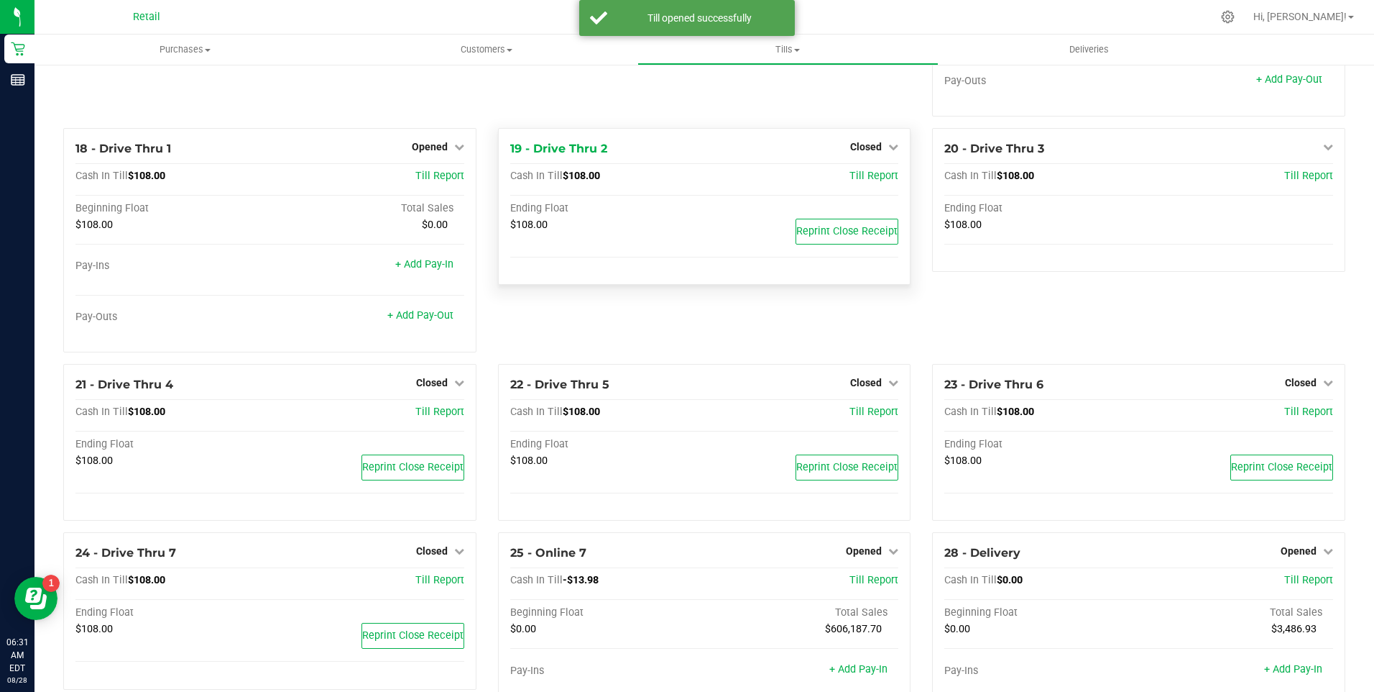
scroll to position [1317, 0]
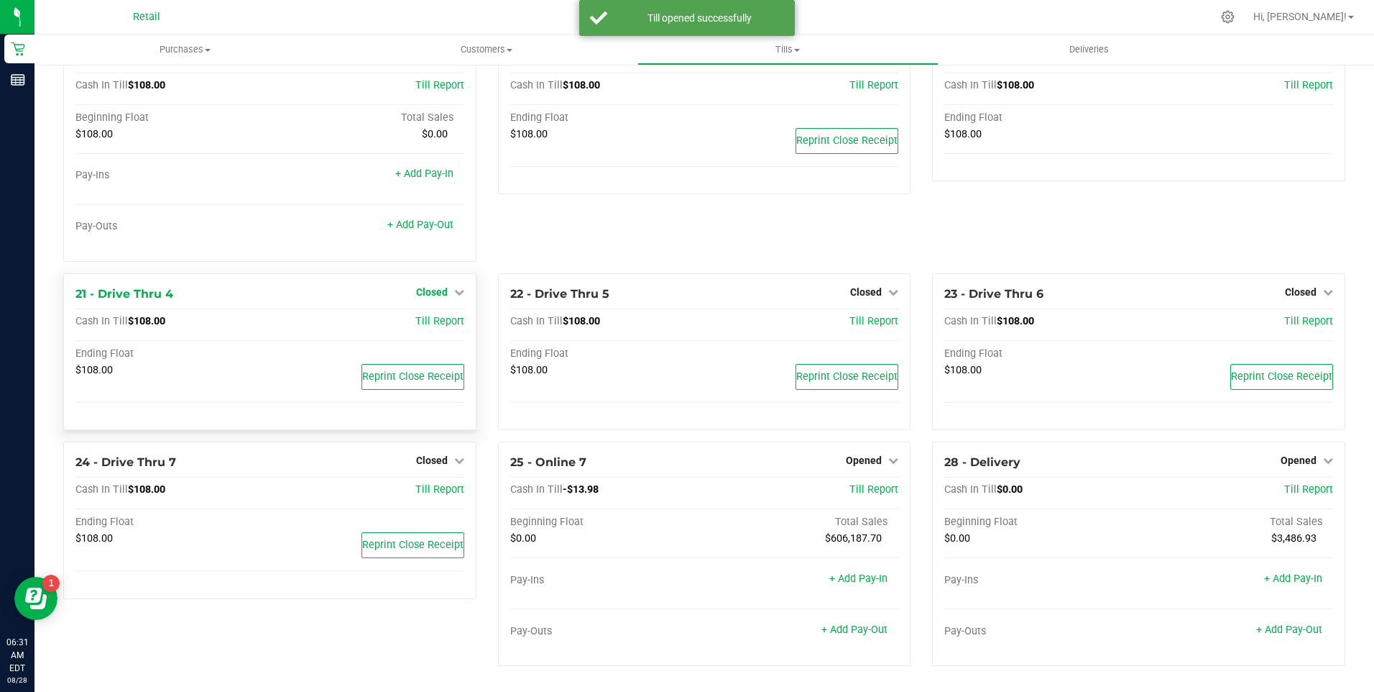
click at [456, 293] on icon at bounding box center [459, 292] width 10 height 10
click at [445, 321] on link "Open Till" at bounding box center [432, 322] width 38 height 12
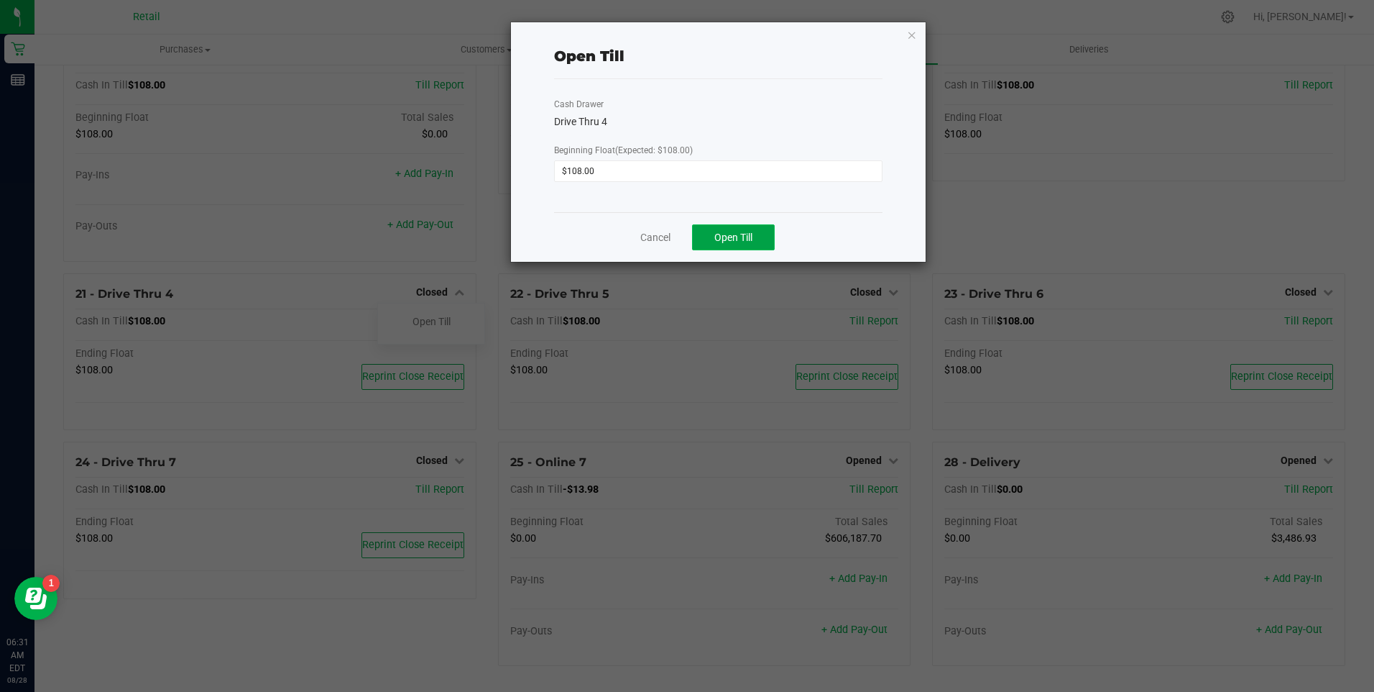
click at [730, 229] on button "Open Till" at bounding box center [733, 237] width 83 height 26
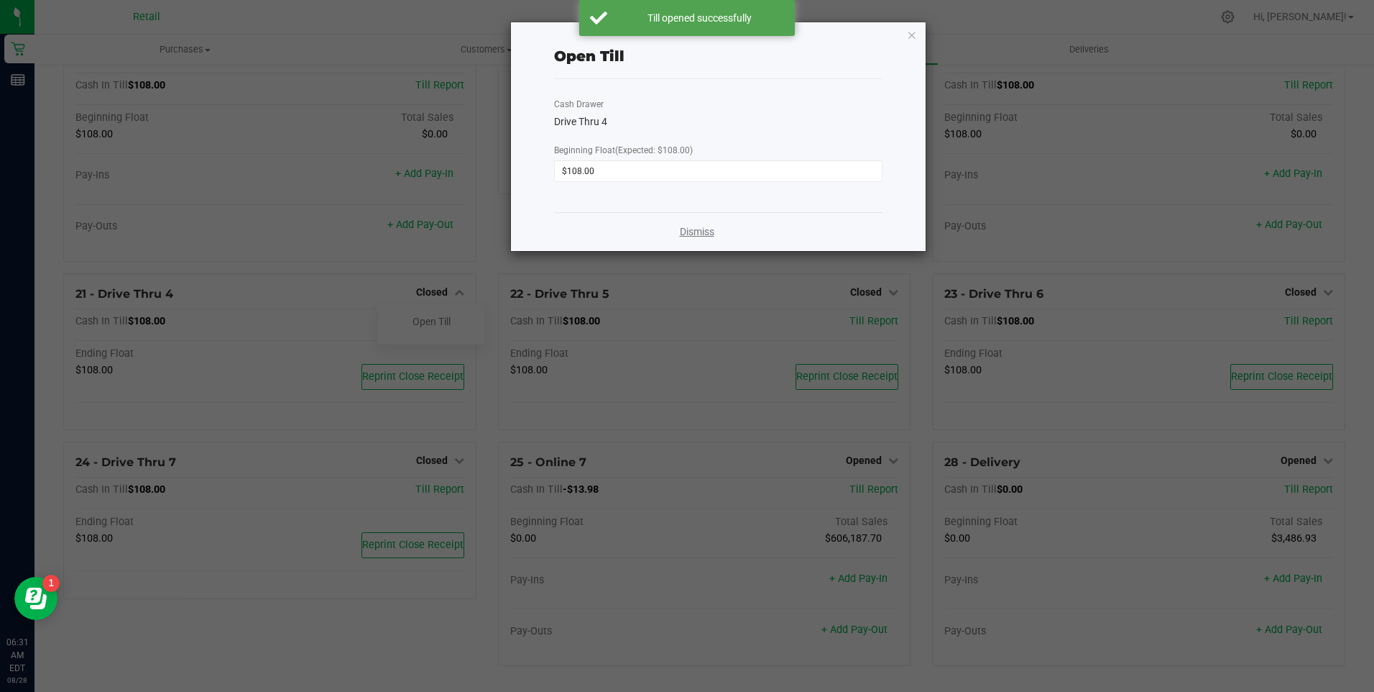
click at [704, 236] on link "Dismiss" at bounding box center [697, 231] width 35 height 15
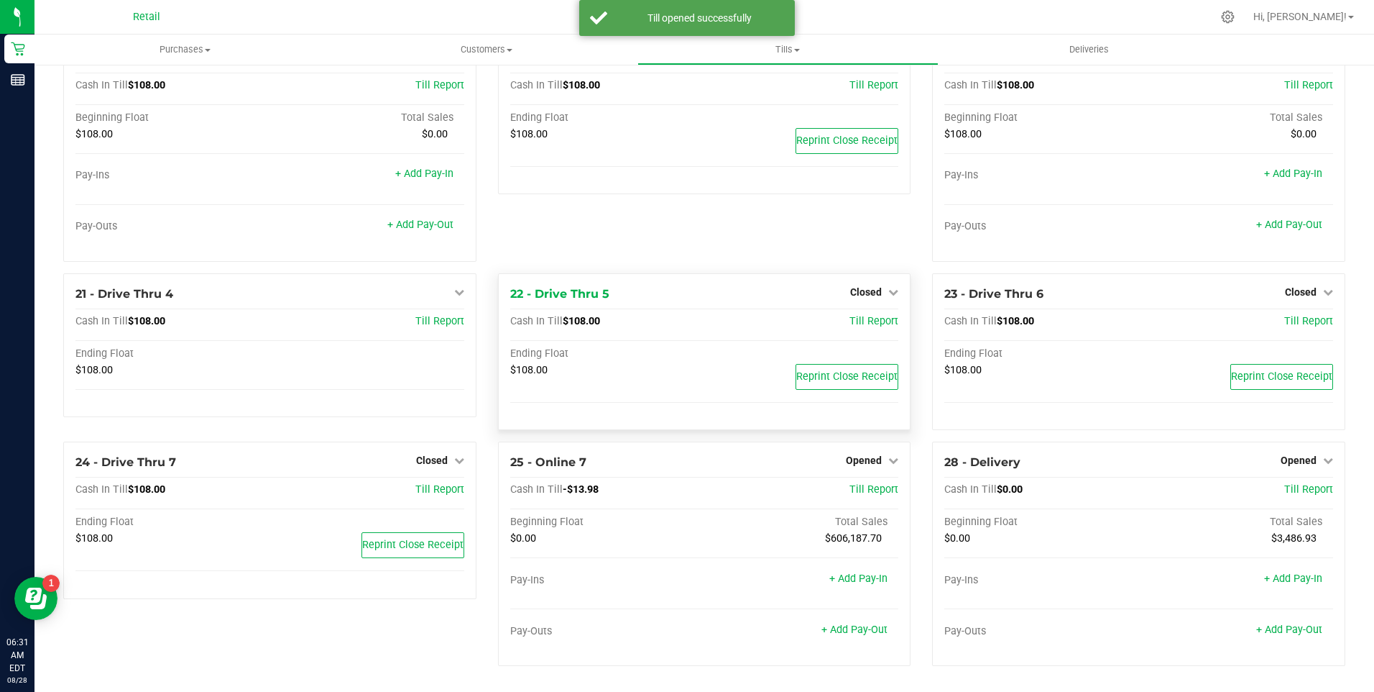
drag, startPoint x: 883, startPoint y: 290, endPoint x: 876, endPoint y: 305, distance: 16.1
click at [888, 290] on icon at bounding box center [893, 292] width 10 height 10
click at [860, 322] on link "Open Till" at bounding box center [866, 322] width 38 height 12
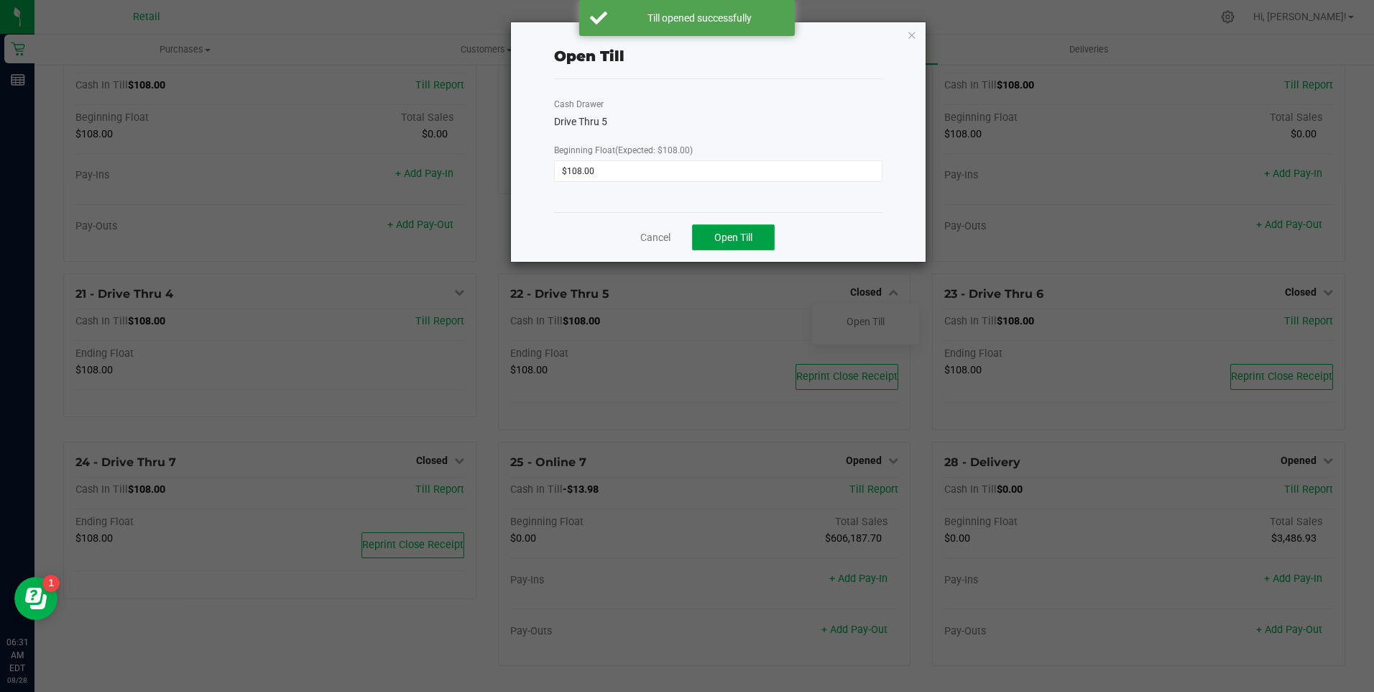
click at [746, 242] on span "Open Till" at bounding box center [734, 237] width 38 height 12
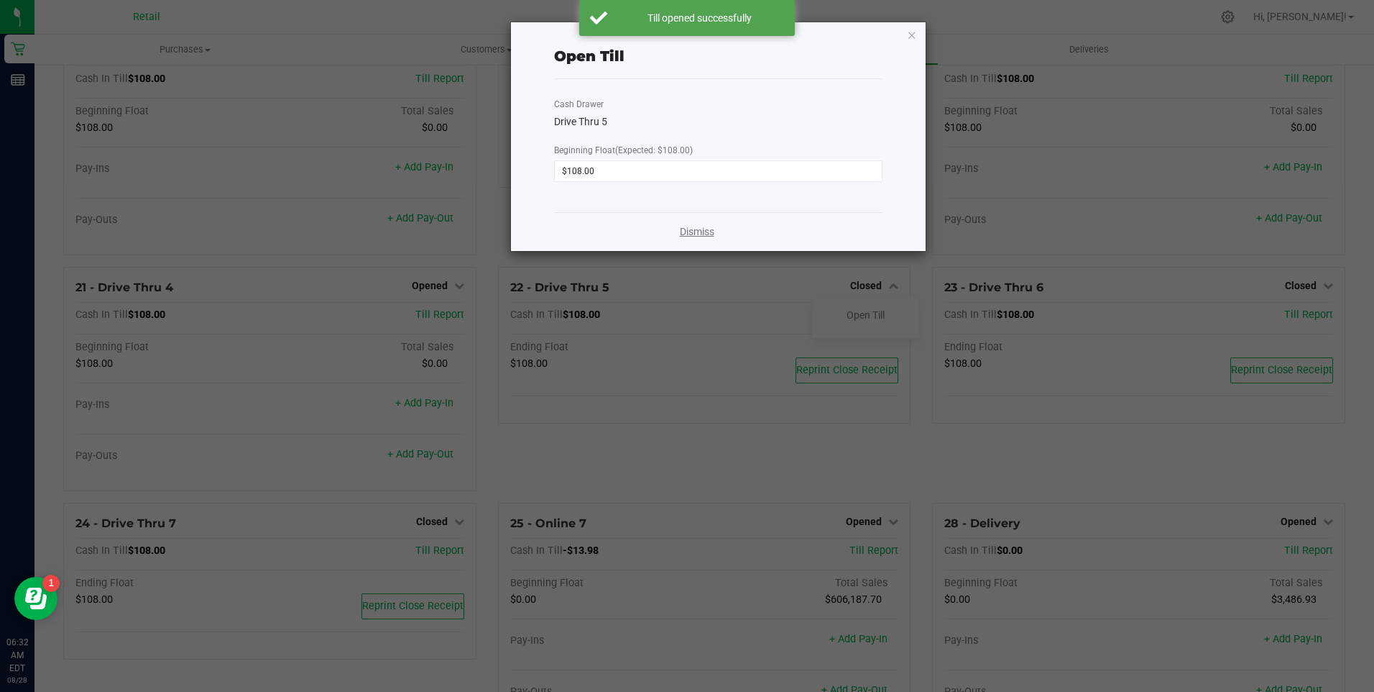
click at [699, 232] on link "Dismiss" at bounding box center [697, 231] width 35 height 15
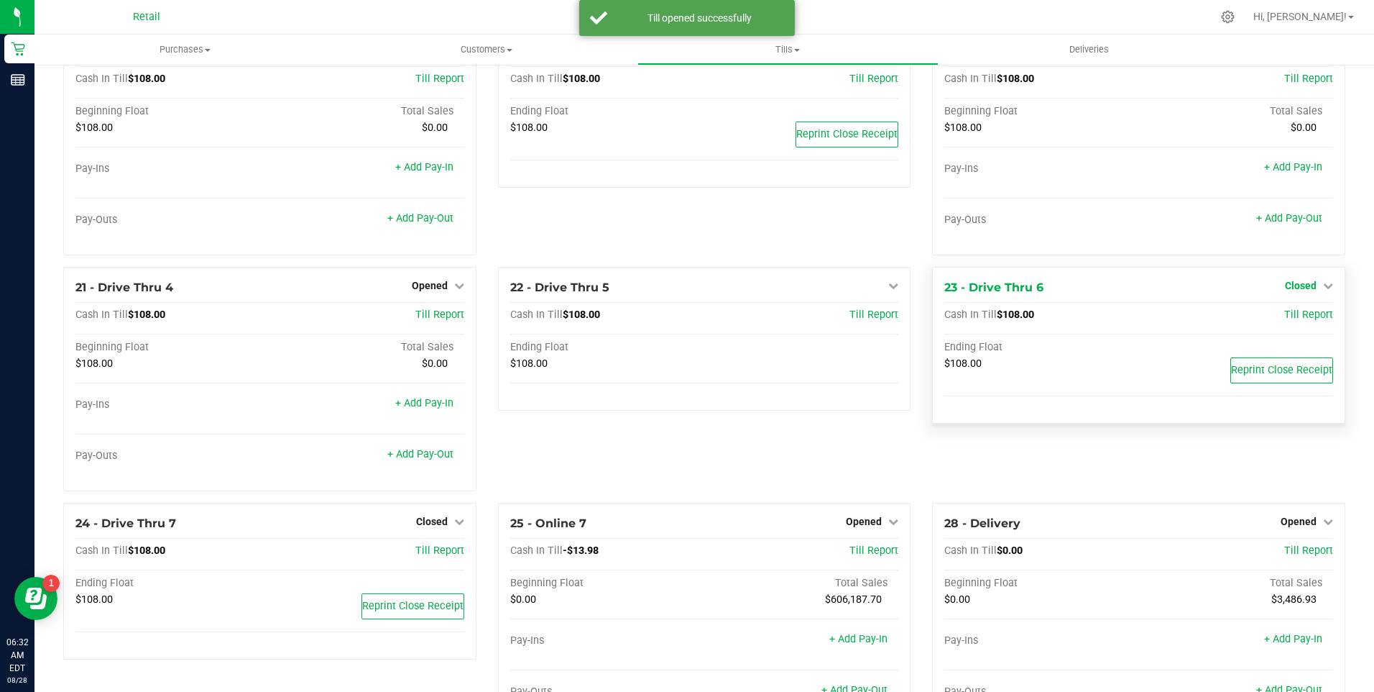
click at [1323, 288] on icon at bounding box center [1328, 285] width 10 height 10
click at [1300, 321] on link "Open Till" at bounding box center [1301, 315] width 38 height 12
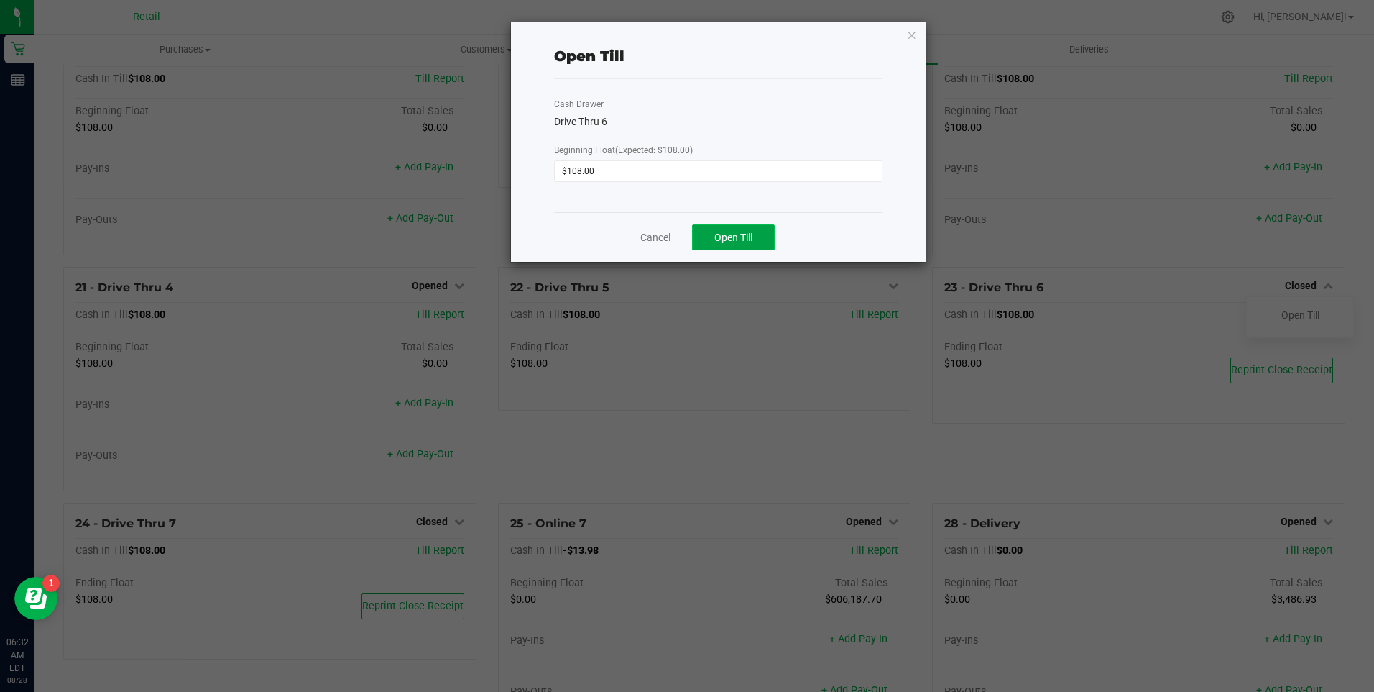
click at [735, 239] on span "Open Till" at bounding box center [734, 237] width 38 height 12
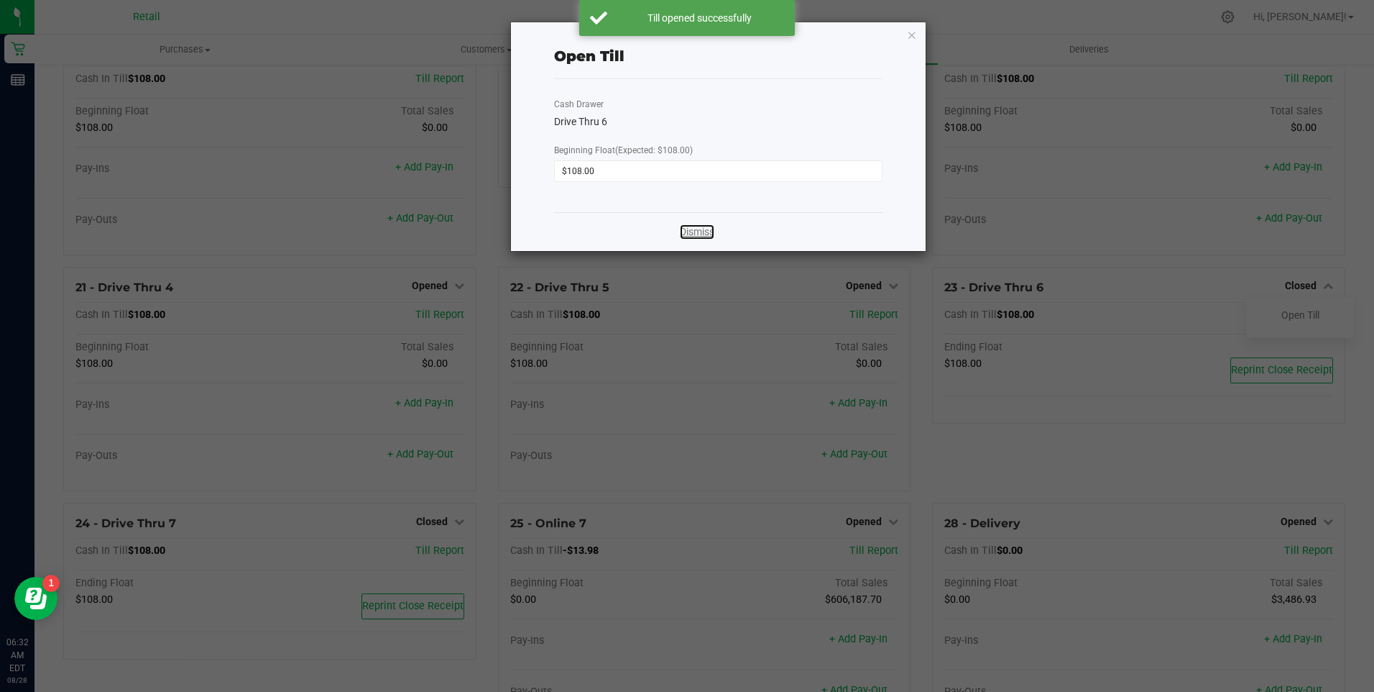
click at [707, 232] on link "Dismiss" at bounding box center [697, 231] width 35 height 15
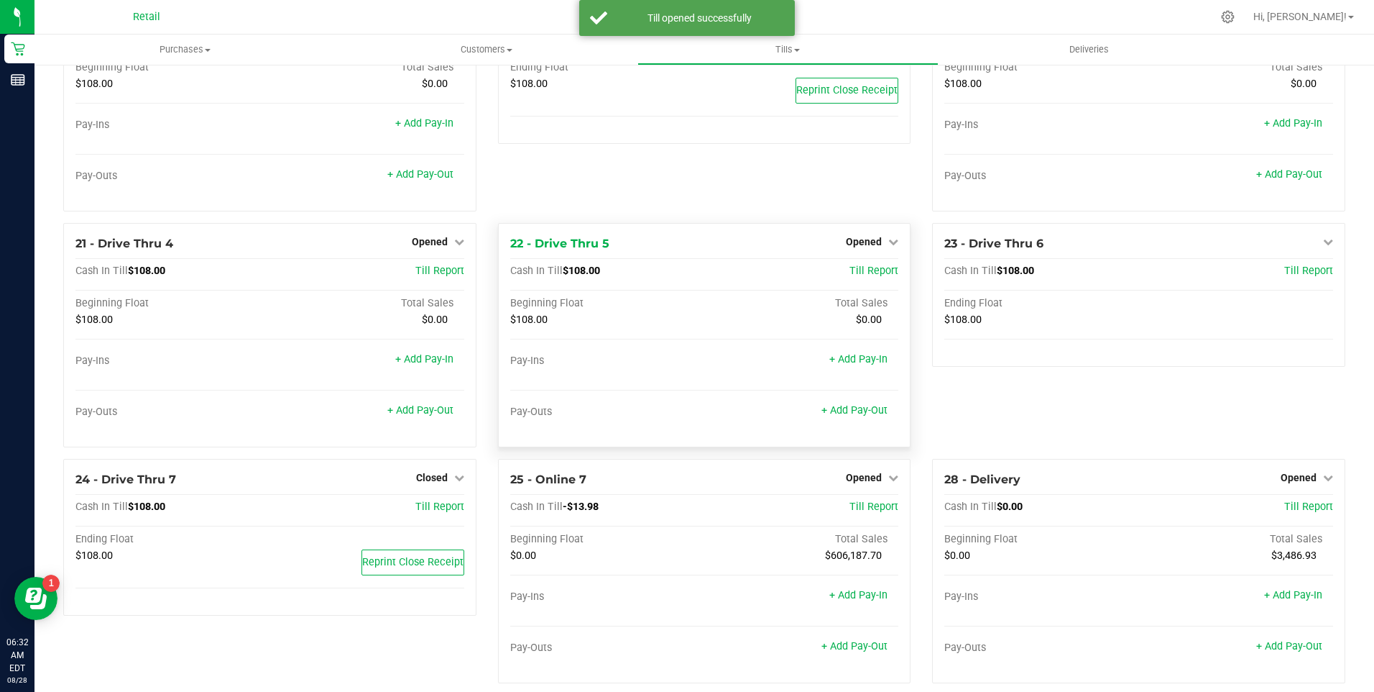
scroll to position [1384, 0]
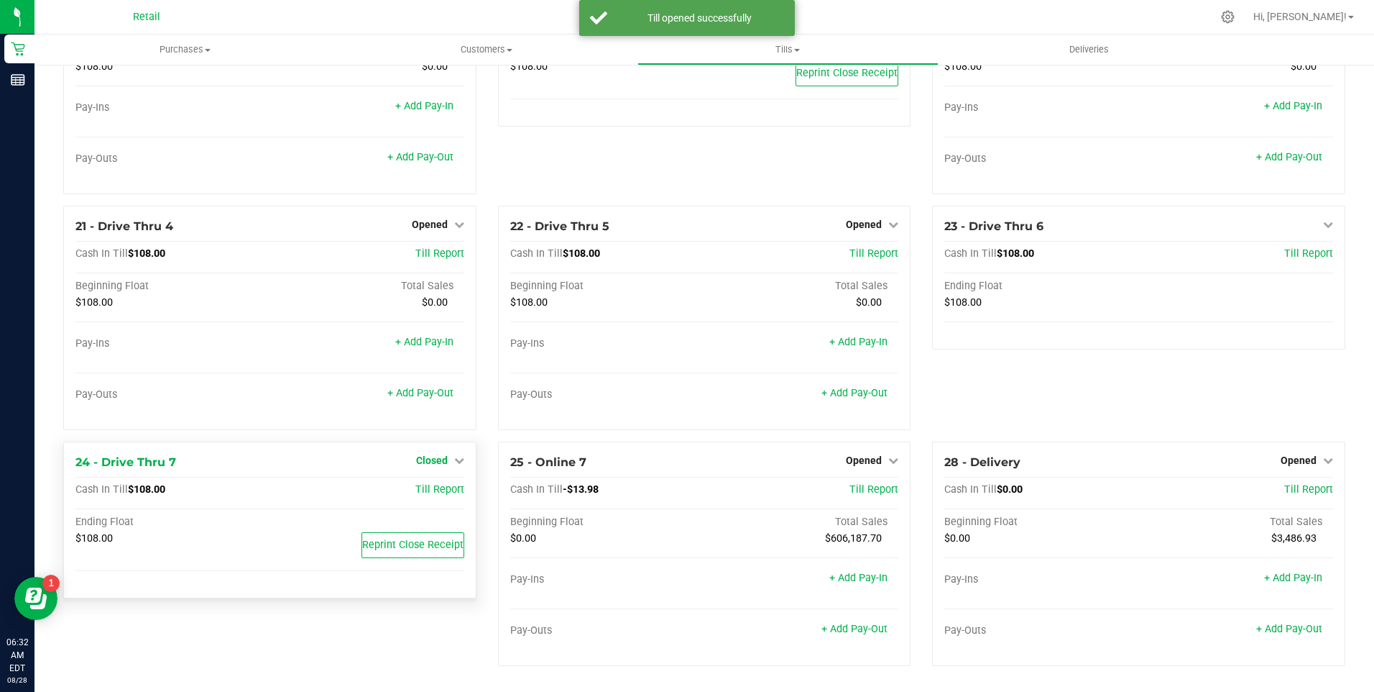
click at [454, 458] on icon at bounding box center [459, 460] width 10 height 10
click at [413, 491] on link "Open Till" at bounding box center [432, 490] width 38 height 12
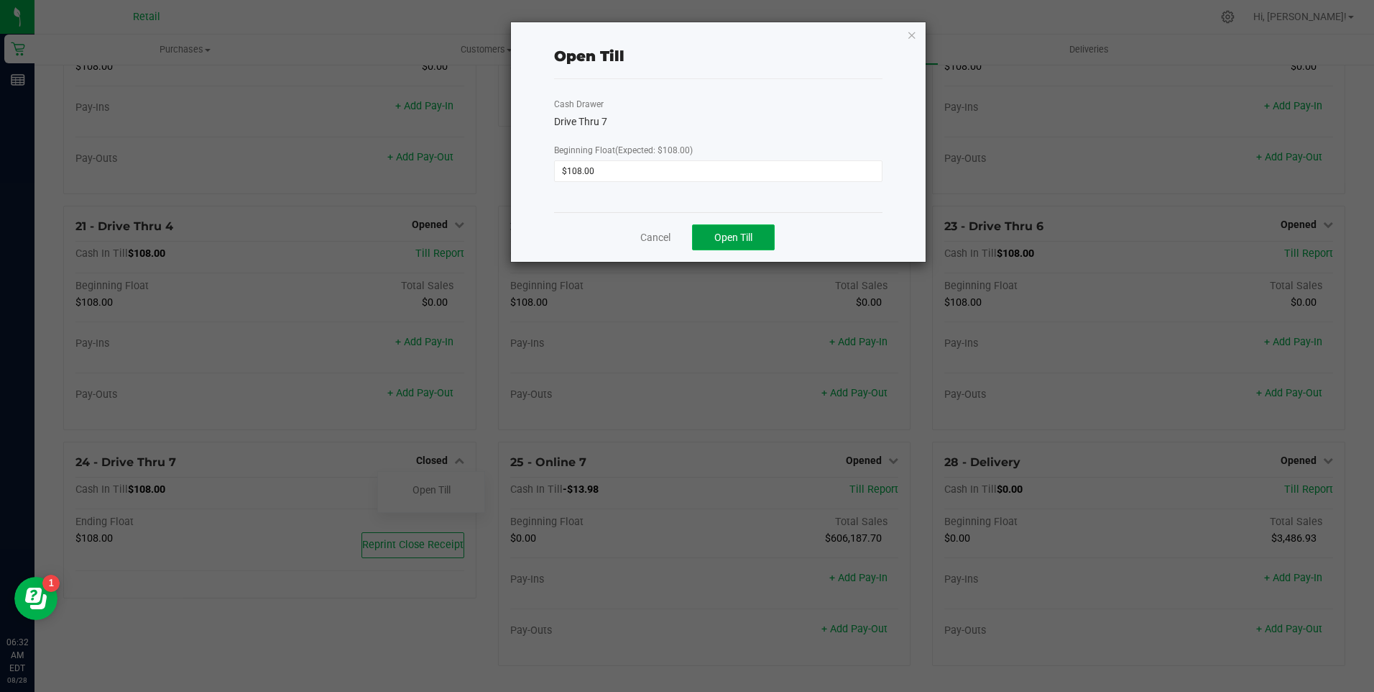
click at [719, 233] on span "Open Till" at bounding box center [734, 237] width 38 height 12
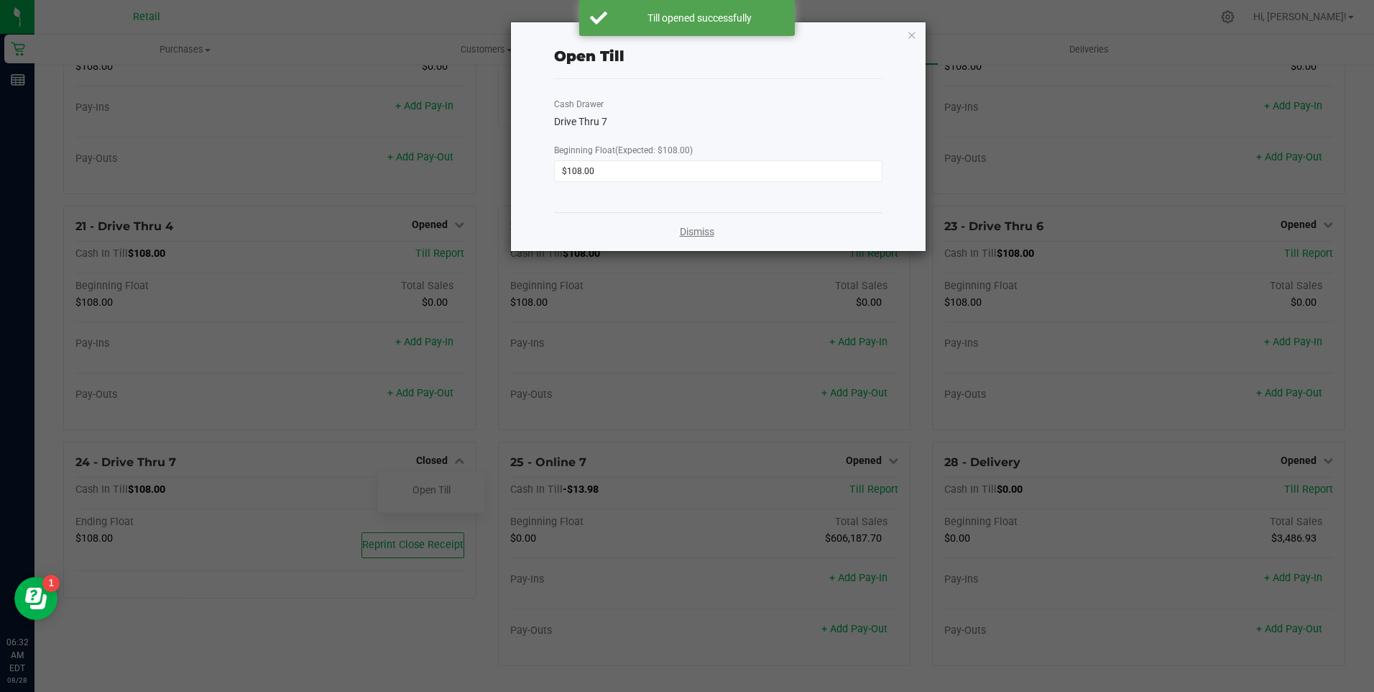
click at [713, 234] on link "Dismiss" at bounding box center [697, 231] width 35 height 15
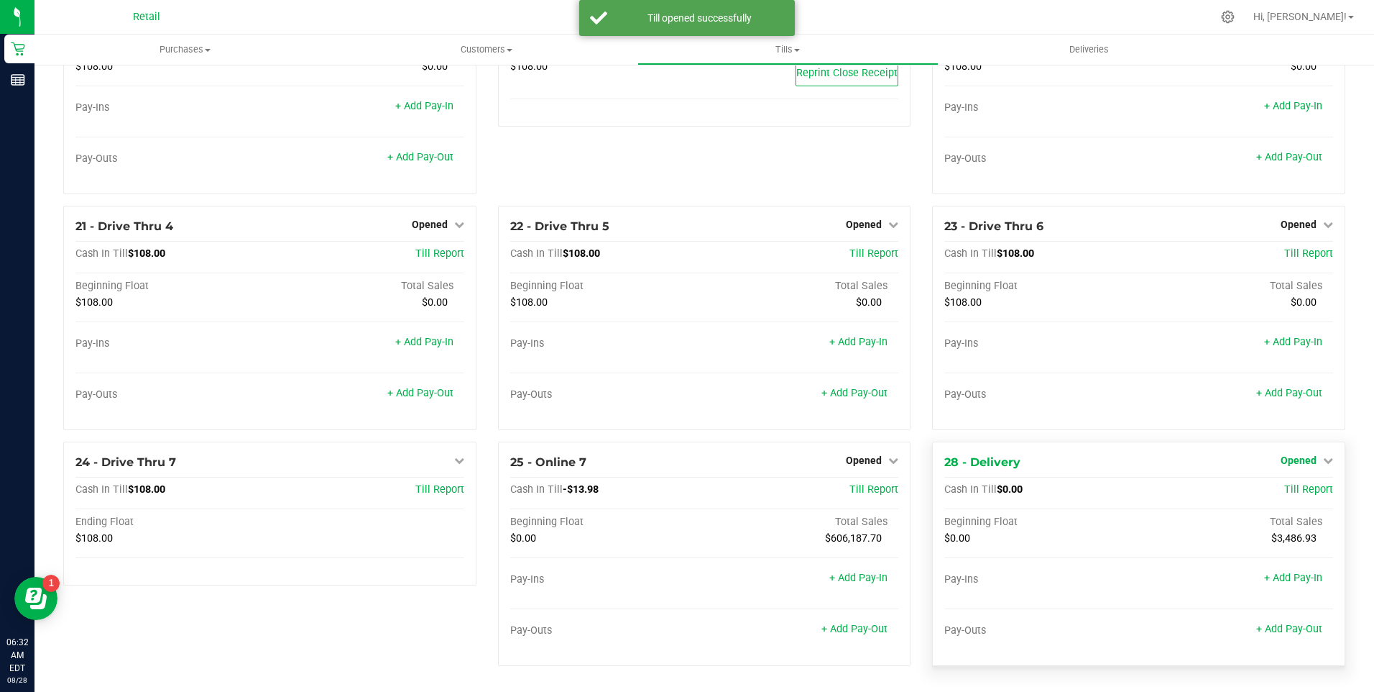
click at [1323, 455] on icon at bounding box center [1328, 460] width 10 height 10
click at [1297, 487] on link "Close Till" at bounding box center [1300, 490] width 39 height 12
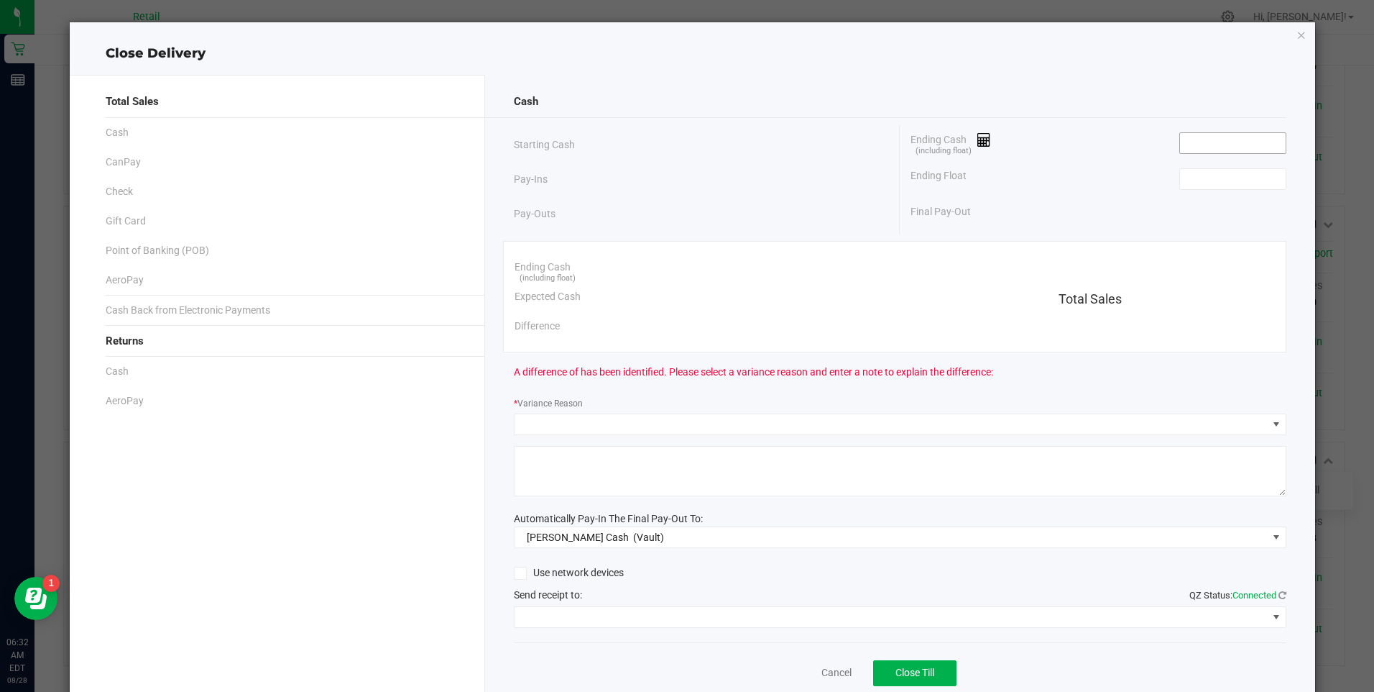
click at [1218, 141] on input at bounding box center [1233, 143] width 106 height 20
type input "$0.00"
click at [1209, 179] on input at bounding box center [1233, 179] width 106 height 20
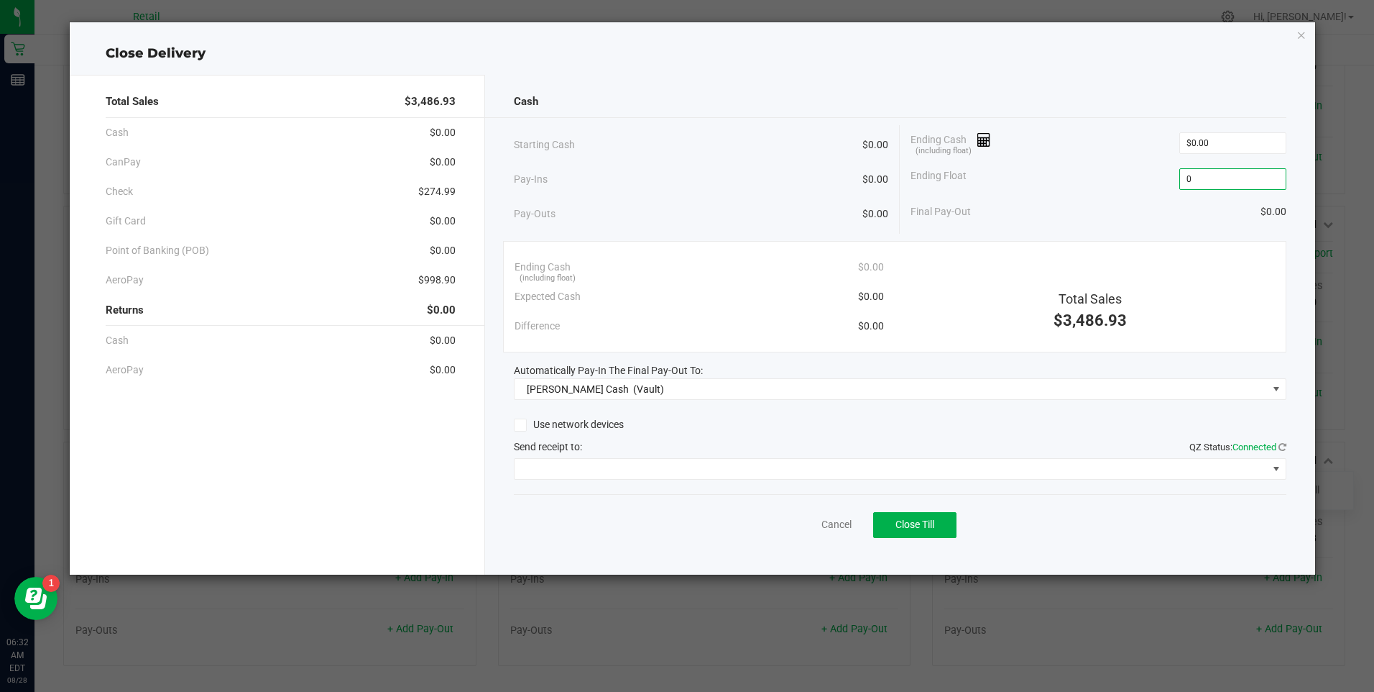
type input "$0.00"
click at [909, 538] on div "Cancel Close Till" at bounding box center [900, 521] width 773 height 55
click at [913, 525] on span "Close Till" at bounding box center [915, 524] width 39 height 12
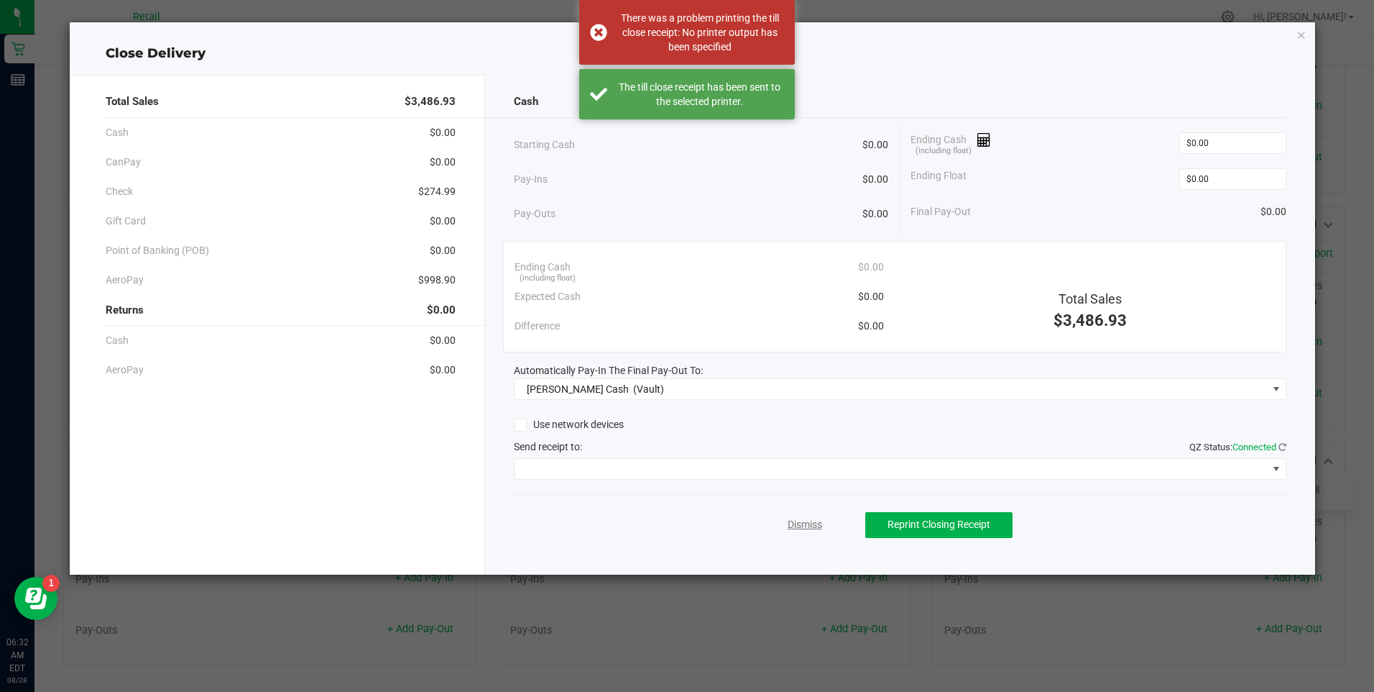
click at [804, 520] on link "Dismiss" at bounding box center [805, 524] width 35 height 15
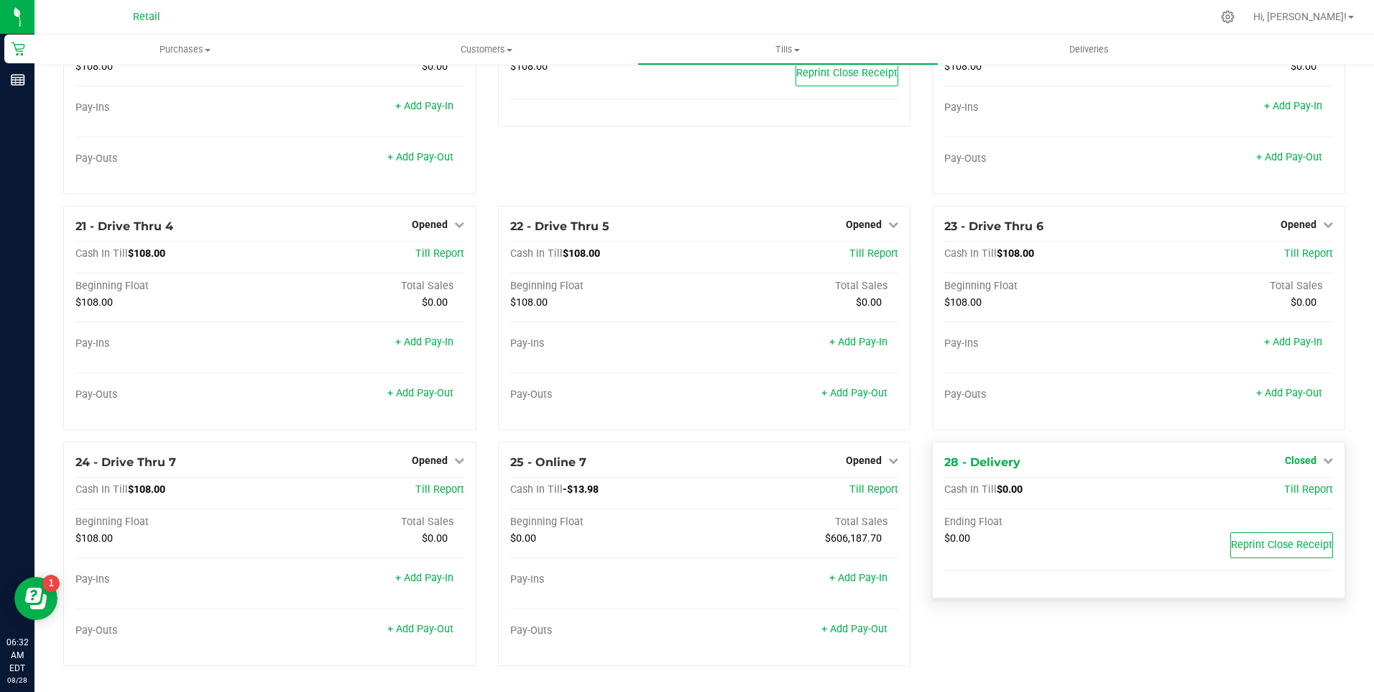
click at [1323, 460] on icon at bounding box center [1328, 460] width 10 height 10
click at [1297, 489] on link "Open Till" at bounding box center [1301, 490] width 38 height 12
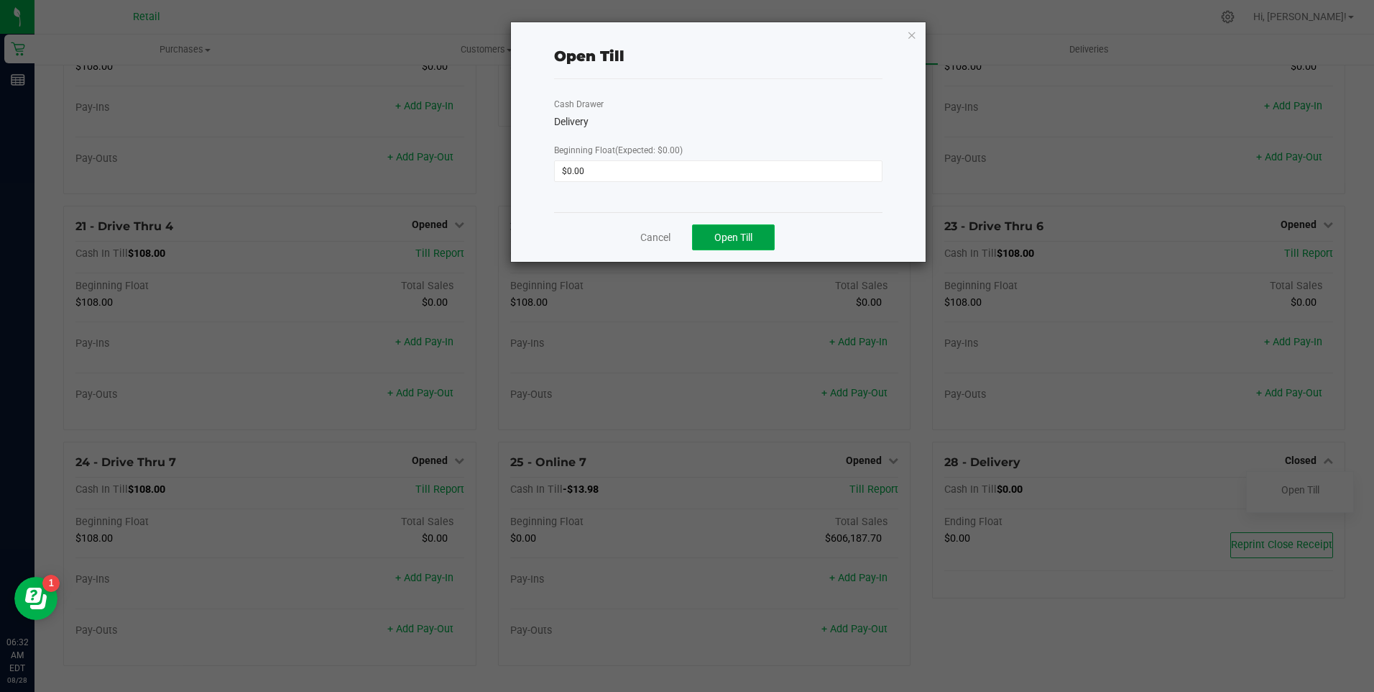
click at [723, 231] on span "Open Till" at bounding box center [734, 237] width 38 height 12
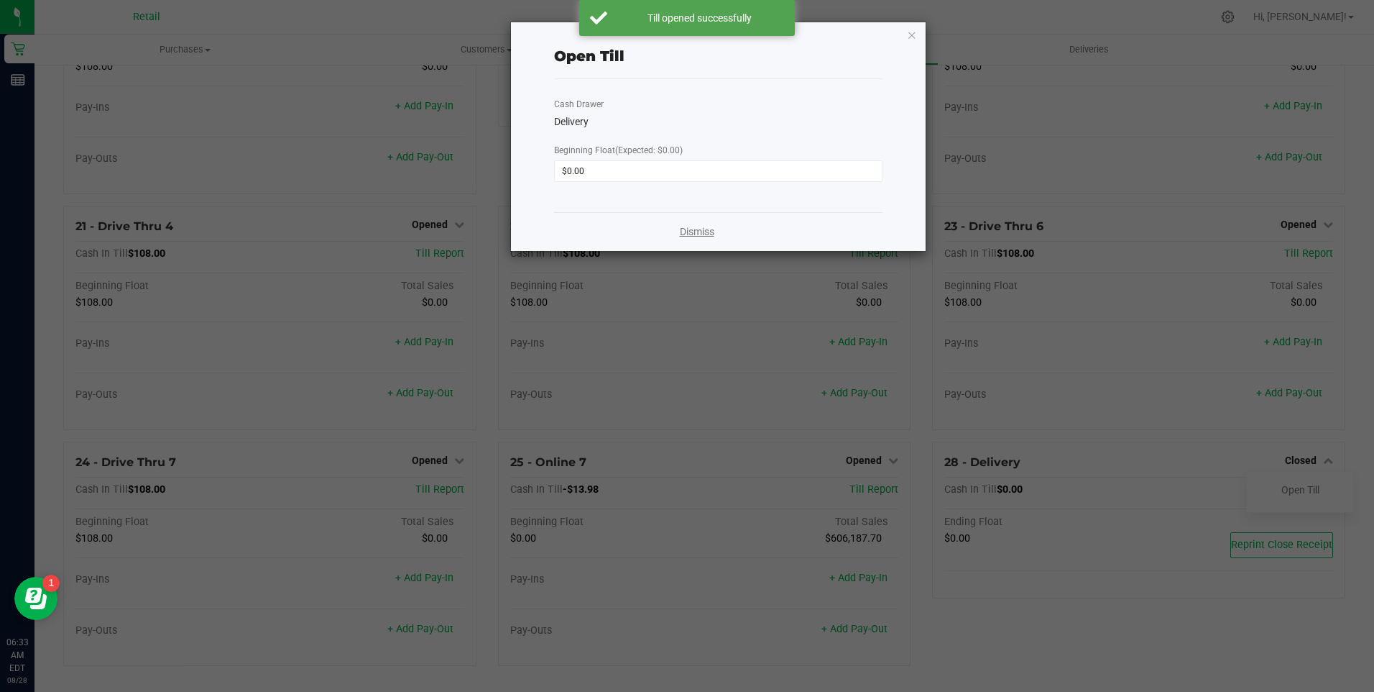
click at [708, 234] on link "Dismiss" at bounding box center [697, 231] width 35 height 15
